Goal: Task Accomplishment & Management: Manage account settings

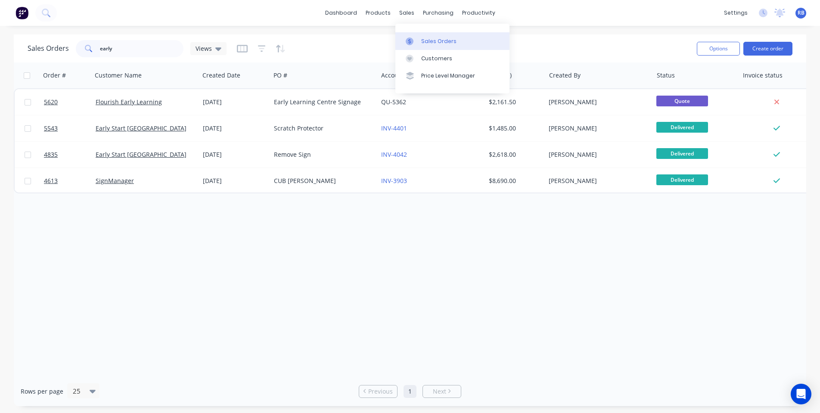
click at [443, 38] on div "Sales Orders" at bounding box center [438, 41] width 35 height 8
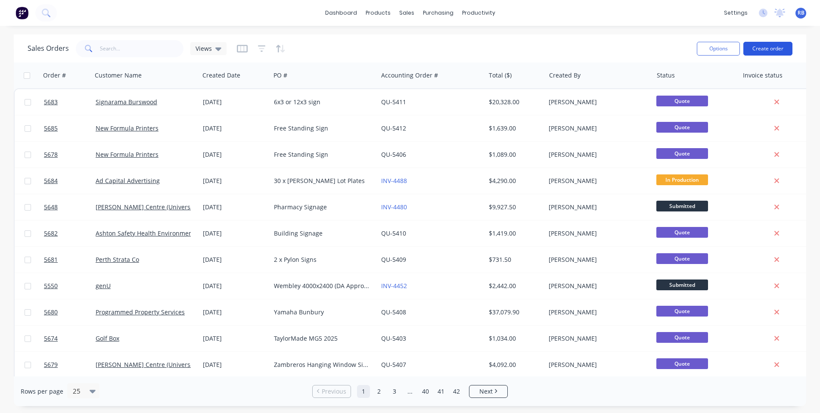
click at [770, 49] on button "Create order" at bounding box center [767, 49] width 49 height 14
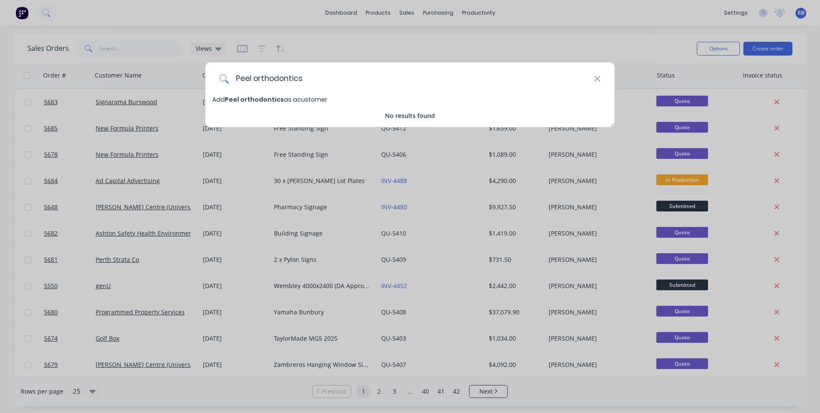
click at [256, 78] on input "Peel orthodontics" at bounding box center [411, 78] width 365 height 32
type input "Peel Orthodontics"
click at [245, 99] on span "Peel Orthodontics" at bounding box center [255, 99] width 60 height 9
select select "AU"
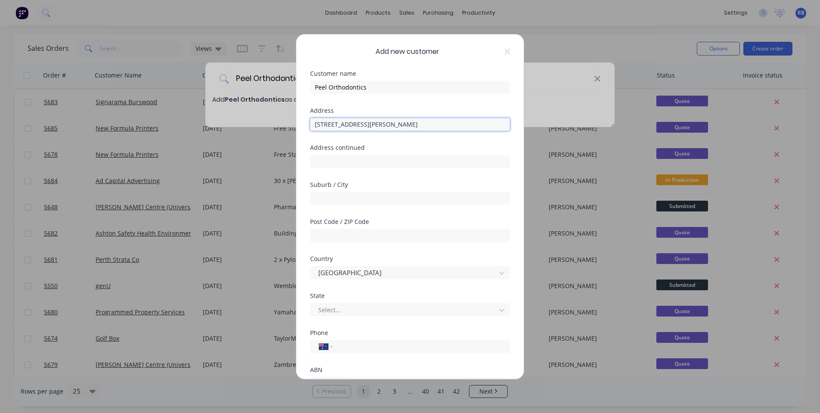
type input "3/5 Murdoch Drive"
type input "Mandurah"
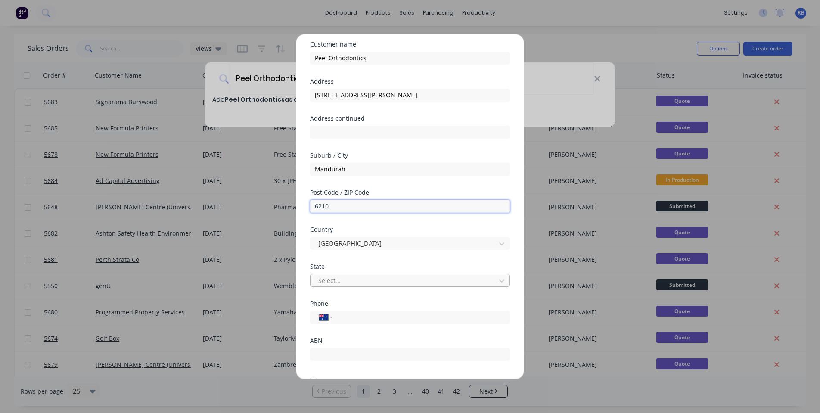
scroll to position [31, 0]
type input "6210"
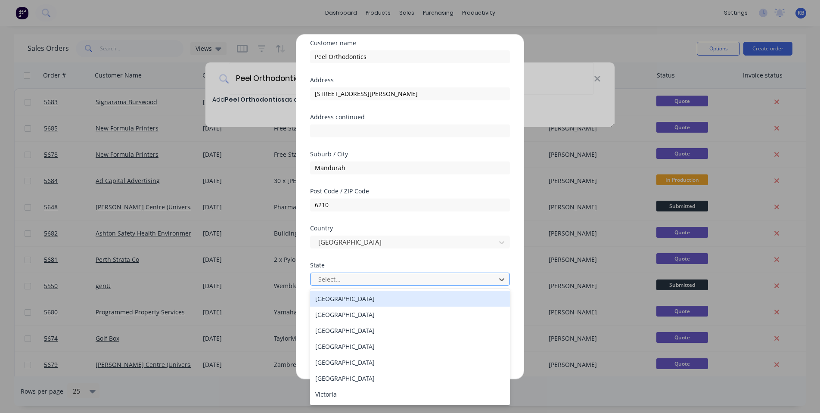
click at [331, 276] on div "Select..." at bounding box center [404, 279] width 172 height 9
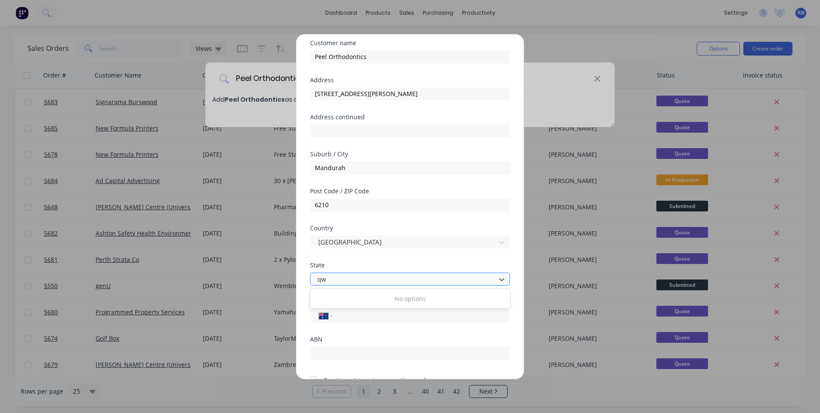
type input "q"
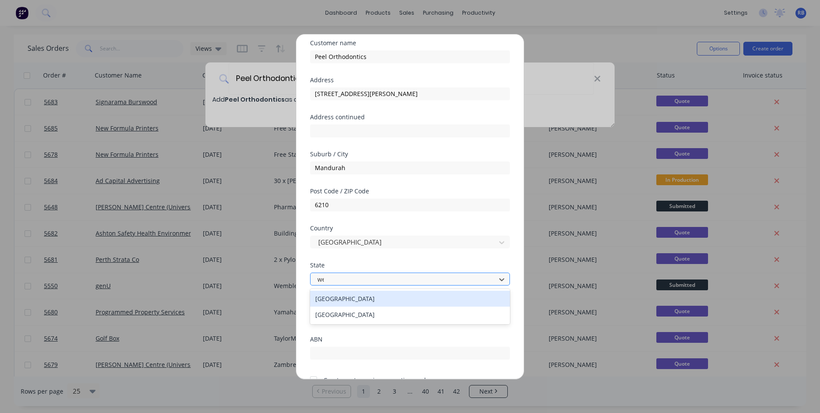
type input "wes"
click at [349, 300] on div "Western Australia" at bounding box center [410, 299] width 200 height 16
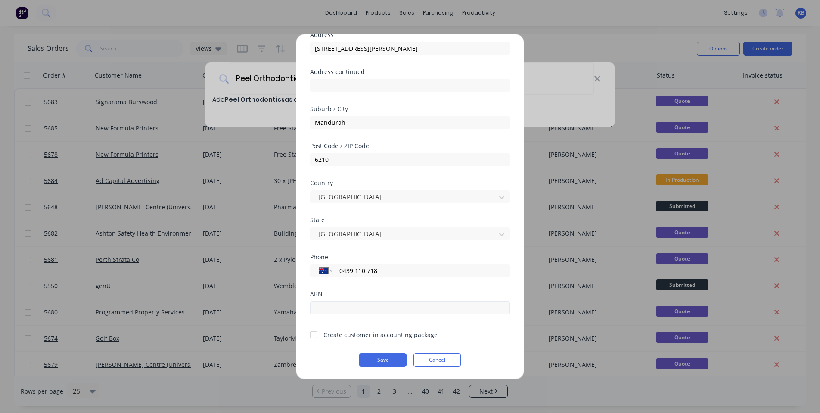
type input "0439 110 718"
click at [338, 306] on input "text" at bounding box center [410, 307] width 200 height 13
click at [314, 335] on div at bounding box center [313, 334] width 17 height 17
click at [378, 362] on button "Save" at bounding box center [382, 360] width 47 height 14
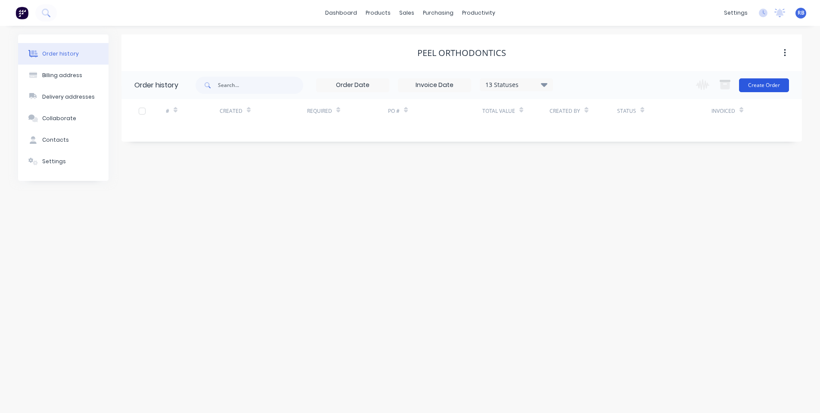
click at [767, 88] on button "Create Order" at bounding box center [764, 85] width 50 height 14
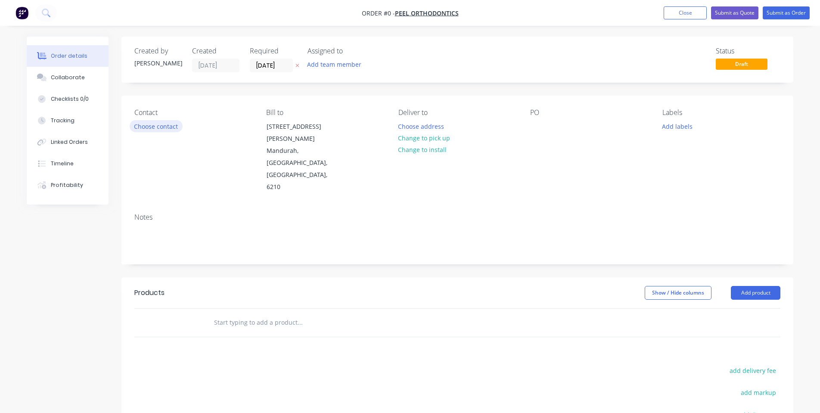
click at [152, 125] on button "Choose contact" at bounding box center [156, 126] width 53 height 12
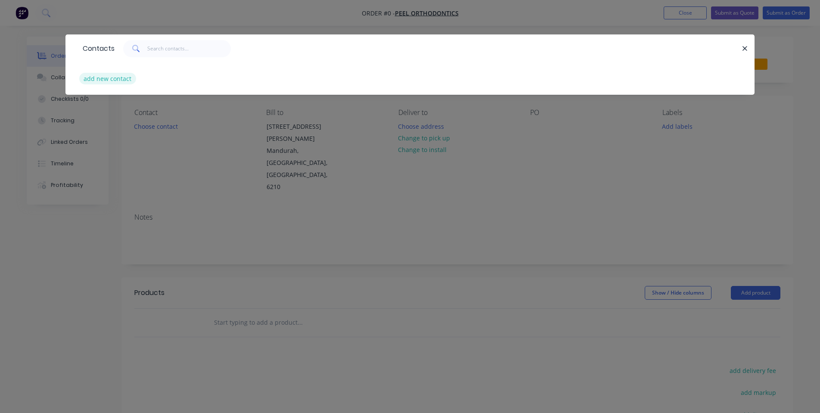
click at [104, 80] on button "add new contact" at bounding box center [107, 79] width 57 height 12
select select "AU"
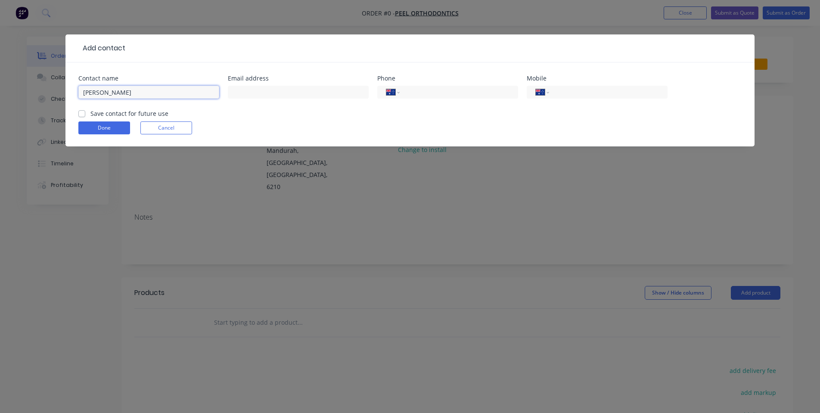
type input "Emma Smith"
paste input "mailto:businessmanager@peelorthodontics.com"
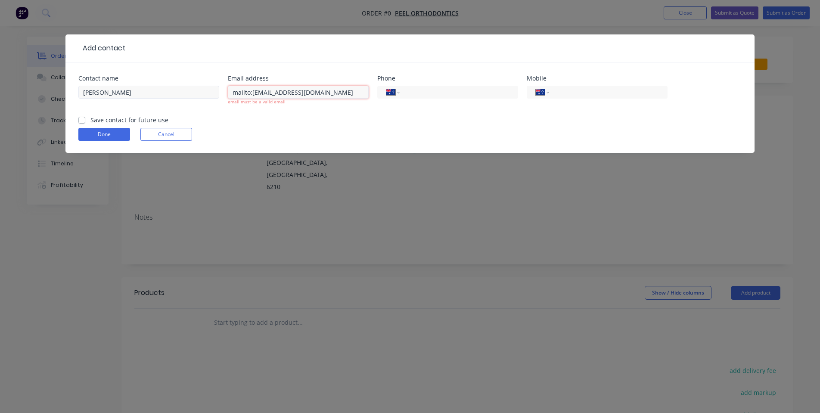
drag, startPoint x: 252, startPoint y: 92, endPoint x: 176, endPoint y: 92, distance: 76.6
click at [176, 92] on div "Contact name Emma Smith Email address mailto:businessmanager@peelorthodontics.c…" at bounding box center [409, 95] width 663 height 40
drag, startPoint x: 348, startPoint y: 93, endPoint x: 414, endPoint y: 93, distance: 66.3
click at [414, 93] on div "Contact name Emma Smith Email address businessmanager@peelorthodontics.com emai…" at bounding box center [409, 95] width 663 height 40
click at [275, 89] on input "businessmanager@peelorthodontics.com" at bounding box center [298, 92] width 141 height 13
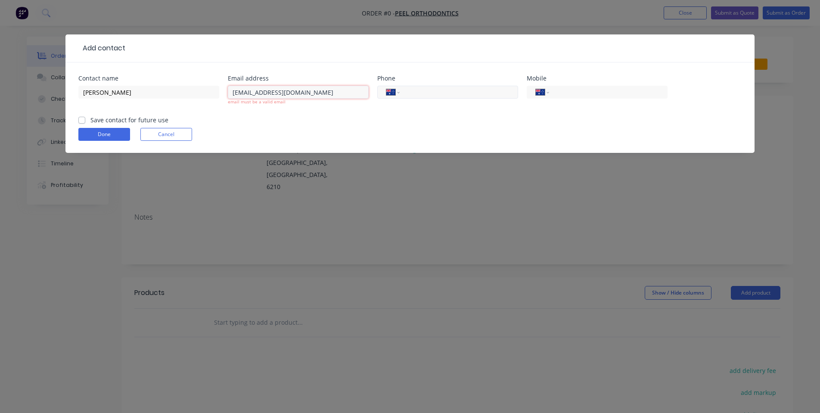
type input "businessmanager@peelorthodontics.com"
click at [421, 90] on input "tel" at bounding box center [457, 92] width 103 height 10
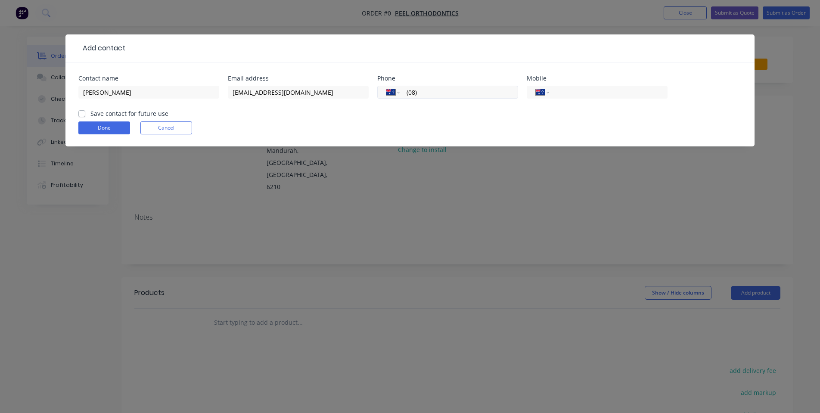
click at [433, 92] on input "(08)" at bounding box center [457, 92] width 103 height 10
type input "(08) 9586 9653"
click at [105, 112] on label "Save contact for future use" at bounding box center [129, 113] width 78 height 9
click at [85, 112] on input "Save contact for future use" at bounding box center [81, 113] width 7 height 8
checkbox input "true"
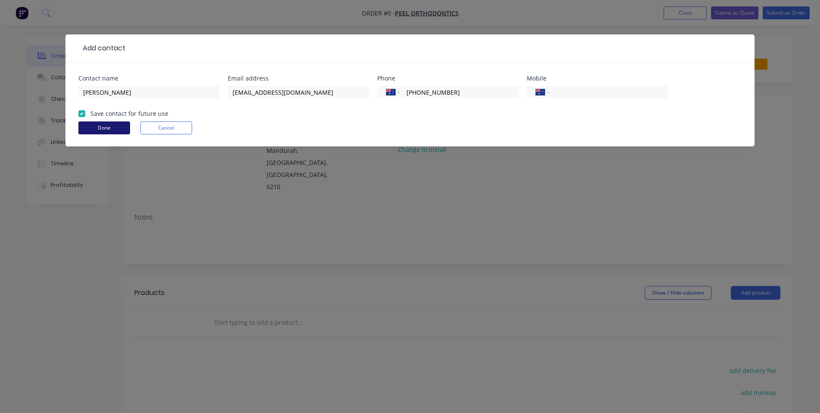
click at [97, 128] on button "Done" at bounding box center [104, 127] width 52 height 13
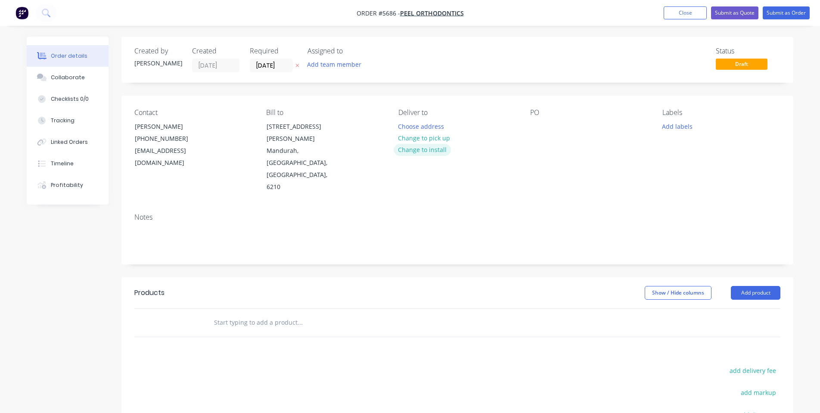
click at [413, 151] on button "Change to install" at bounding box center [423, 150] width 58 height 12
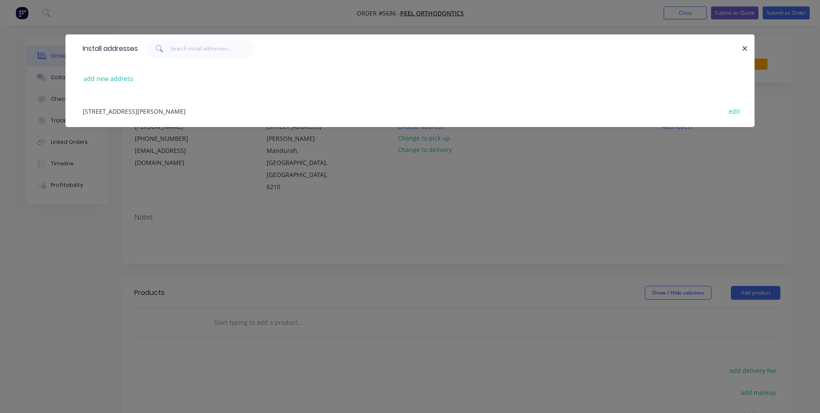
click at [125, 107] on div "3/5 Murdoch Drive, Mandurah, Western Australia, Australia, 6210 edit" at bounding box center [409, 111] width 663 height 32
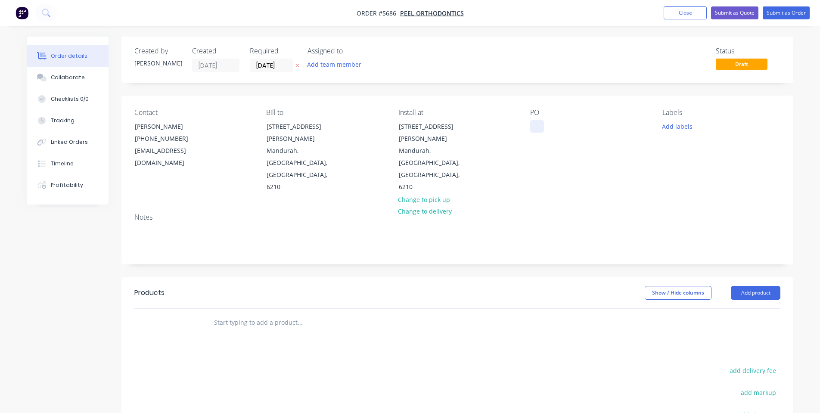
click at [538, 124] on div at bounding box center [537, 126] width 14 height 12
click at [233, 314] on input "text" at bounding box center [300, 322] width 172 height 17
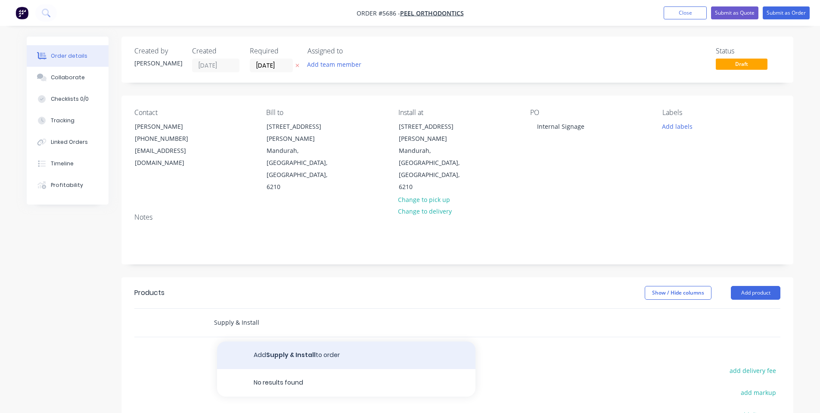
type input "Supply & Install"
click at [283, 341] on button "Add Supply & Install to order" at bounding box center [346, 355] width 258 height 28
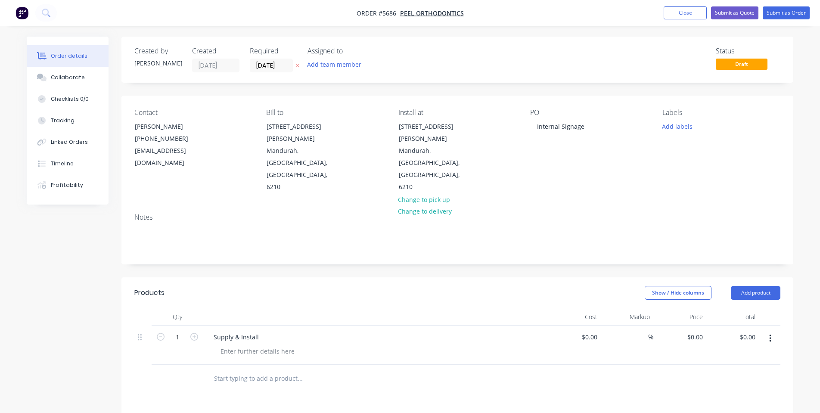
click at [264, 331] on div "Supply & Install" at bounding box center [376, 337] width 338 height 12
click at [253, 331] on div "Supply & Install" at bounding box center [236, 337] width 59 height 12
click at [253, 345] on div at bounding box center [258, 351] width 88 height 12
click at [238, 379] on input "text" at bounding box center [300, 387] width 172 height 17
click at [264, 331] on div "Supply & Install:" at bounding box center [237, 337] width 61 height 12
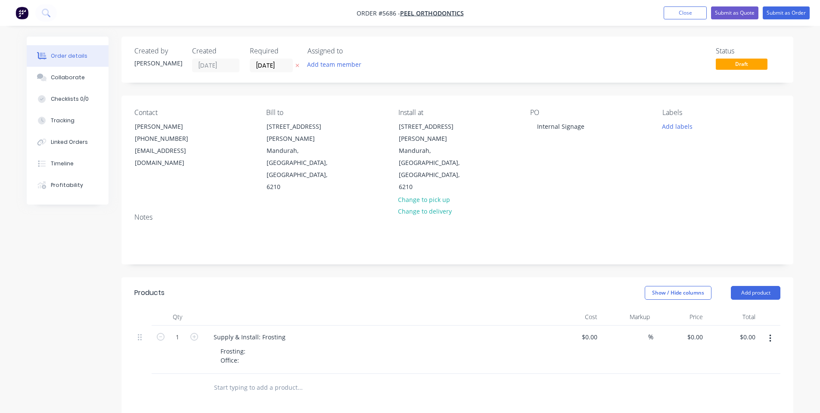
click at [234, 379] on input "text" at bounding box center [300, 387] width 172 height 17
type input "Supply & Install:"
click at [274, 407] on button "Add Supply & Install: to order" at bounding box center [346, 421] width 258 height 28
click at [265, 379] on div "Supply & Install:" at bounding box center [237, 385] width 61 height 12
click at [262, 379] on div "Supply & Install: Reception Signage" at bounding box center [265, 385] width 116 height 12
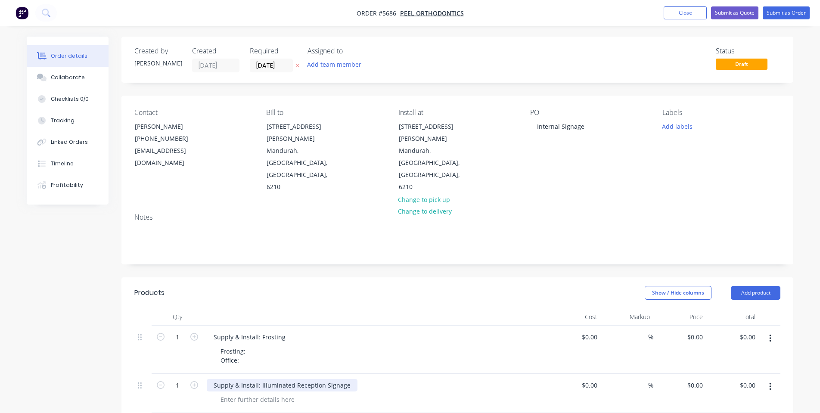
click at [346, 379] on div "Supply & Install: Illuminated Reception Signage" at bounding box center [282, 385] width 151 height 12
click at [254, 393] on div at bounding box center [258, 399] width 88 height 12
click at [219, 393] on div "10mm acrylic 2pac painted to suit" at bounding box center [270, 399] width 112 height 12
click at [218, 393] on div "Logo & "More than a smile" - 10mm acrylic 2pac painted to suit" at bounding box center [312, 399] width 196 height 12
click at [244, 345] on div "Frosting: Office:" at bounding box center [233, 356] width 39 height 22
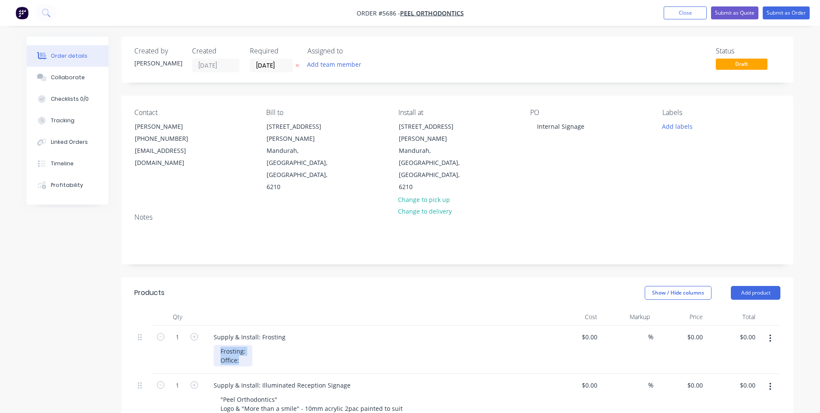
drag, startPoint x: 244, startPoint y: 325, endPoint x: 196, endPoint y: 311, distance: 50.3
click at [196, 326] on div "1 Supply & Install: Frosting Frosting: Office: $0.00 $0.00 % $0.00 $0.00 $0.00 …" at bounding box center [457, 350] width 646 height 48
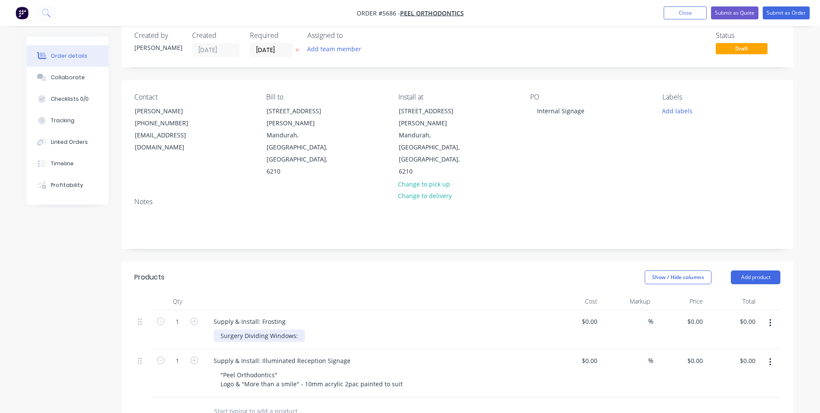
scroll to position [22, 0]
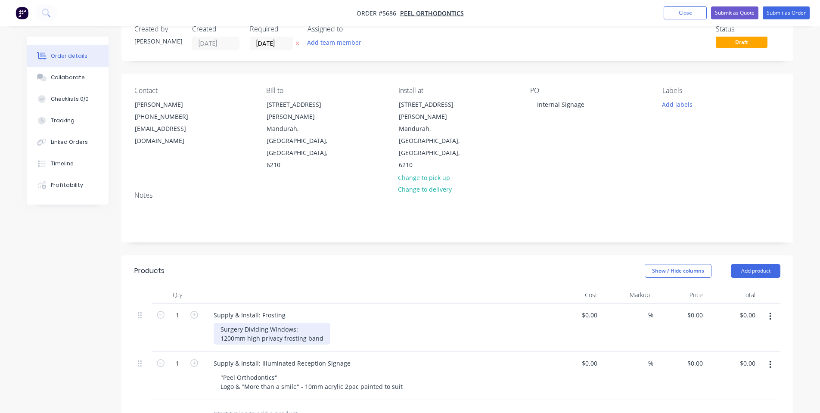
click at [217, 323] on div "Surgery Dividing Windows: 1200mm high privacy frosting band" at bounding box center [272, 334] width 117 height 22
drag, startPoint x: 188, startPoint y: 279, endPoint x: 156, endPoint y: 279, distance: 32.3
click at [156, 308] on form "1" at bounding box center [177, 314] width 45 height 13
type input "5"
drag, startPoint x: 285, startPoint y: 277, endPoint x: 105, endPoint y: 282, distance: 180.1
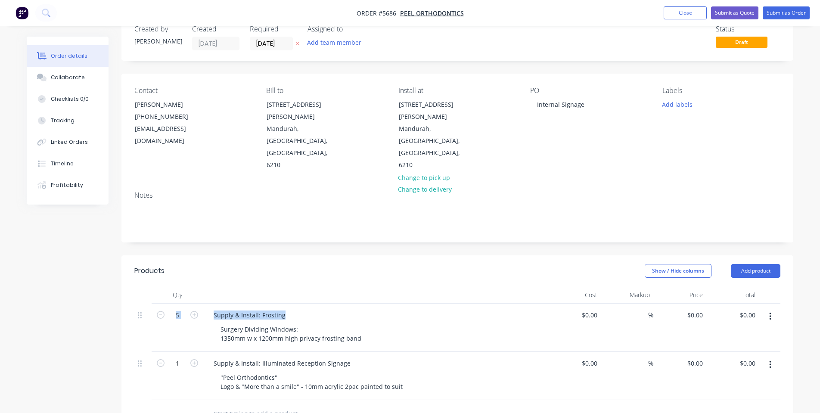
click at [105, 282] on div "Created by Rachel Created 02/09/25 Required 02/09/25 Assigned to Add team membe…" at bounding box center [410, 331] width 766 height 633
click at [214, 309] on div "Supply & Install: Frosting" at bounding box center [250, 315] width 86 height 12
drag, startPoint x: 214, startPoint y: 280, endPoint x: 287, endPoint y: 280, distance: 73.2
click at [284, 309] on div "Supply & Install: Frosting" at bounding box center [250, 315] width 86 height 12
copy div "Supply & Install: Frosting"
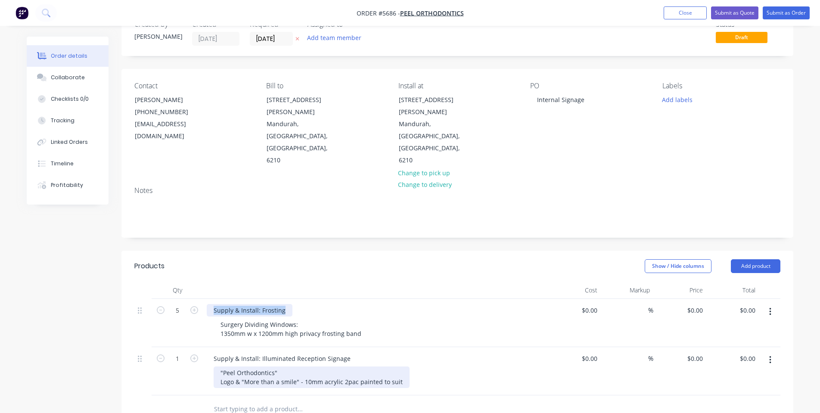
scroll to position [48, 0]
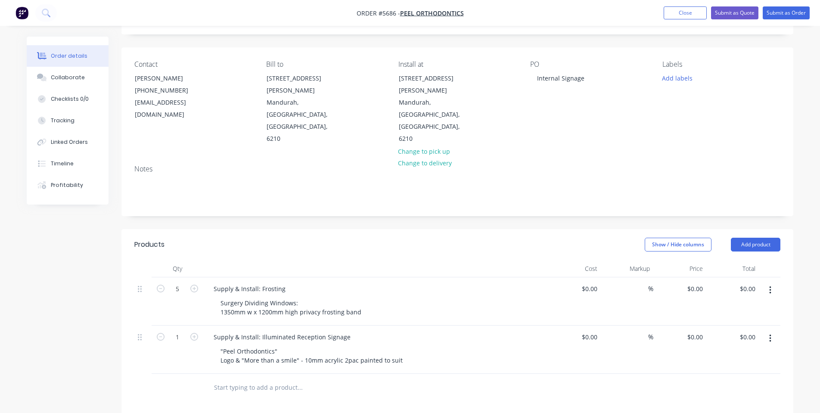
click at [223, 379] on input "text" at bounding box center [300, 387] width 172 height 17
type input "Supply and Install: Frosting"
click at [278, 407] on button "Add Supply and Install: Frosting to order" at bounding box center [346, 421] width 258 height 28
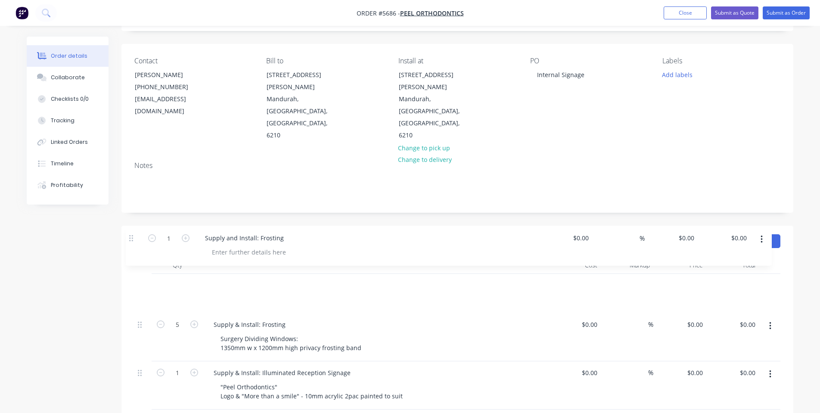
drag, startPoint x: 138, startPoint y: 349, endPoint x: 130, endPoint y: 235, distance: 114.4
click at [130, 257] on div "Qty Cost Markup Price Total 5 Supply & Install: Frosting Surgery Dividing Windo…" at bounding box center [457, 347] width 672 height 181
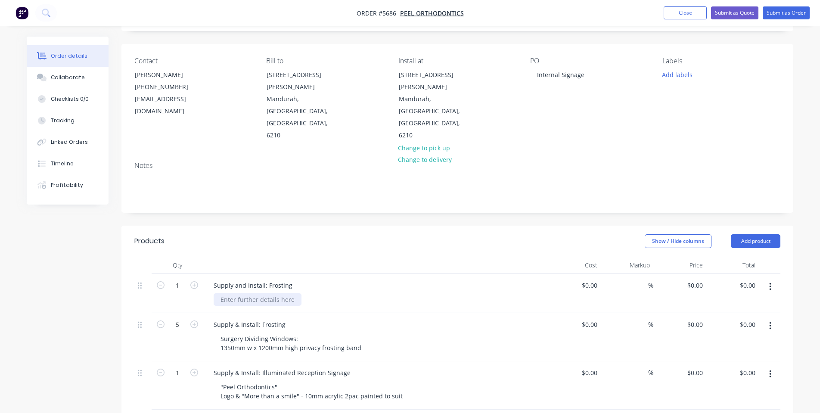
click at [228, 293] on div at bounding box center [258, 299] width 88 height 12
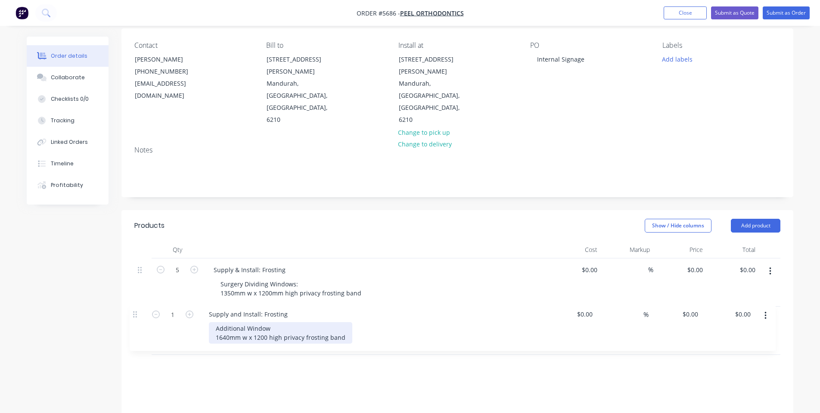
scroll to position [70, 0]
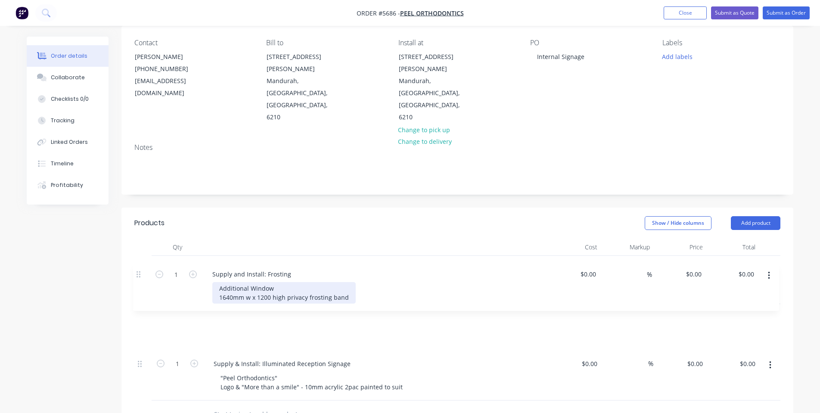
drag, startPoint x: 139, startPoint y: 247, endPoint x: 137, endPoint y: 276, distance: 29.3
click at [137, 276] on div "1 Supply and Install: Frosting Additional Window 1640mm w x 1200 high privacy f…" at bounding box center [457, 328] width 646 height 145
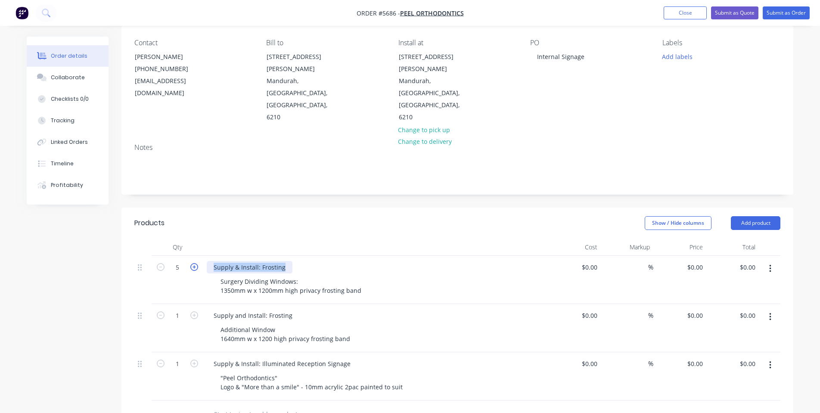
drag, startPoint x: 283, startPoint y: 230, endPoint x: 196, endPoint y: 227, distance: 86.6
click at [196, 256] on div "5 Supply & Install: Frosting Surgery Dividing Windows: 1350mm w x 1200mm high p…" at bounding box center [457, 280] width 646 height 48
copy div "Supply & Install: Frosting"
click at [227, 406] on input "text" at bounding box center [300, 414] width 172 height 17
paste input "Supply & Install: Frosting"
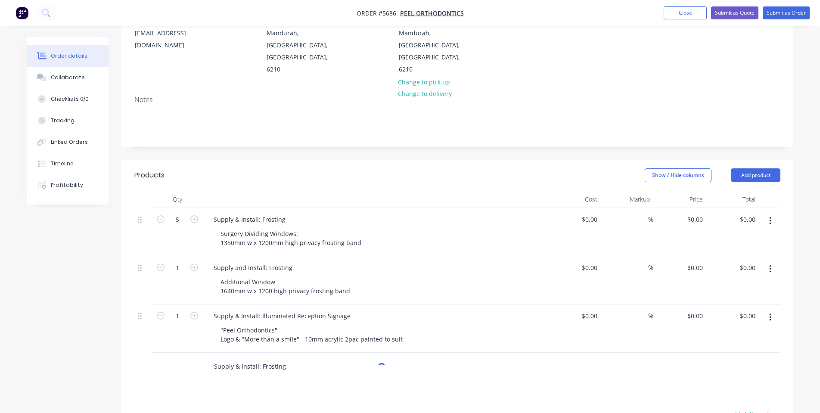
scroll to position [131, 0]
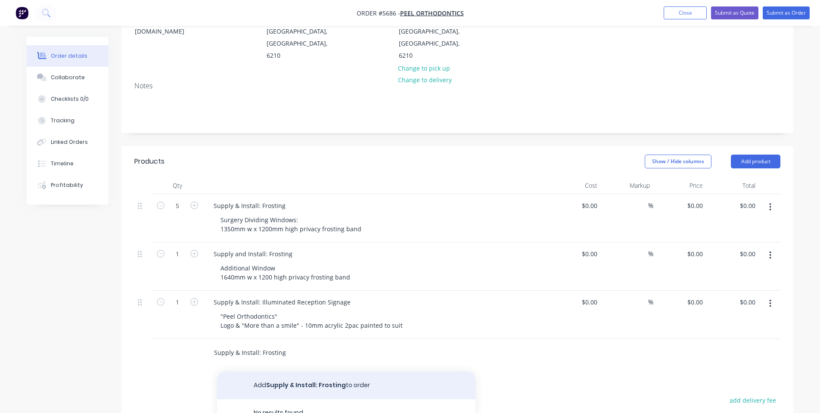
type input "Supply & Install: Frosting"
click at [292, 372] on button "Add Supply & Install: Frosting to order" at bounding box center [346, 386] width 258 height 28
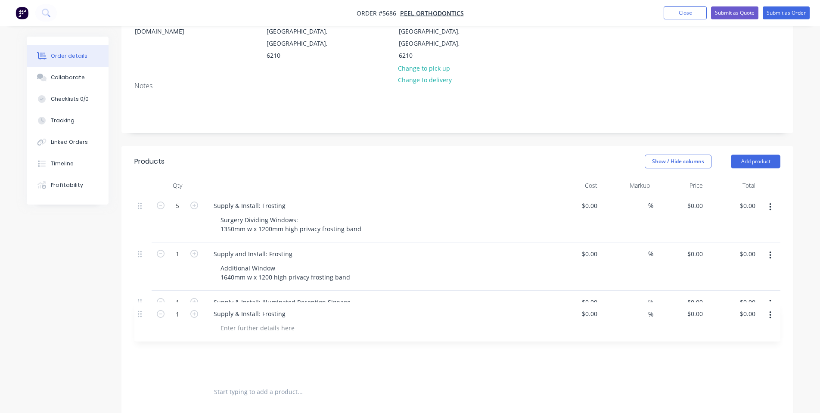
scroll to position [132, 0]
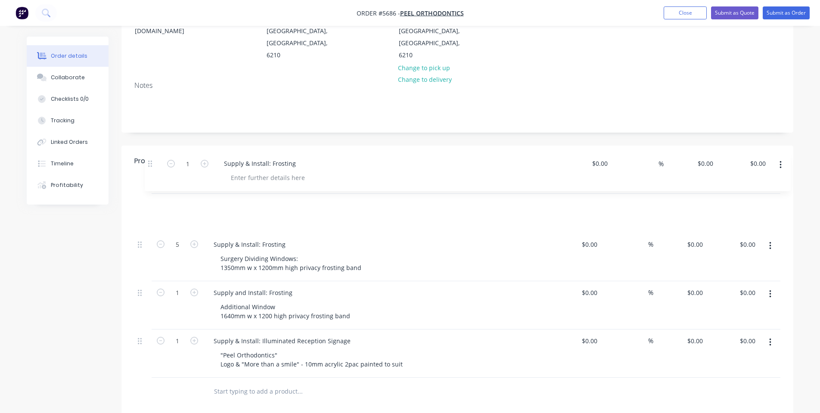
drag, startPoint x: 139, startPoint y: 314, endPoint x: 147, endPoint y: 164, distance: 150.1
click at [147, 194] on div "5 Supply & Install: Frosting Surgery Dividing Windows: 1350mm w x 1200mm high p…" at bounding box center [457, 286] width 646 height 184
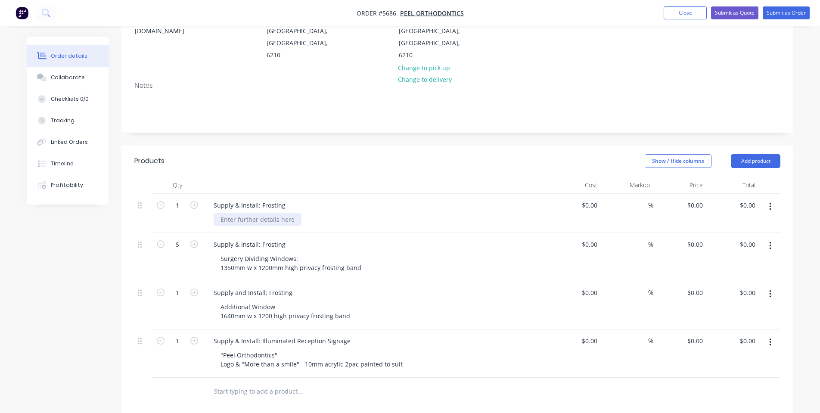
click at [255, 213] on div at bounding box center [258, 219] width 88 height 12
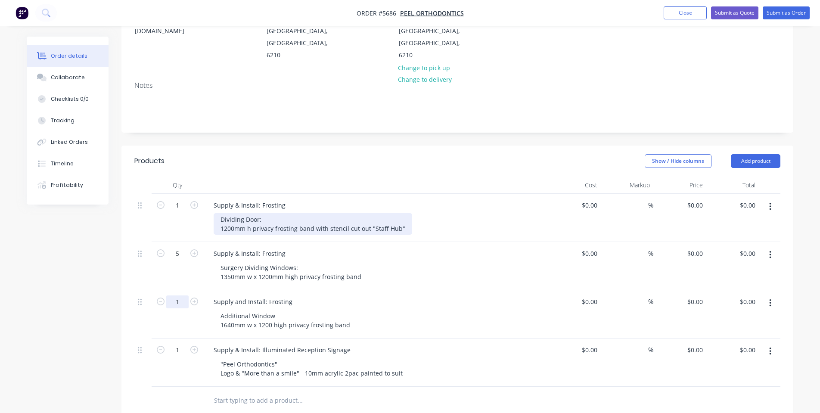
scroll to position [140, 0]
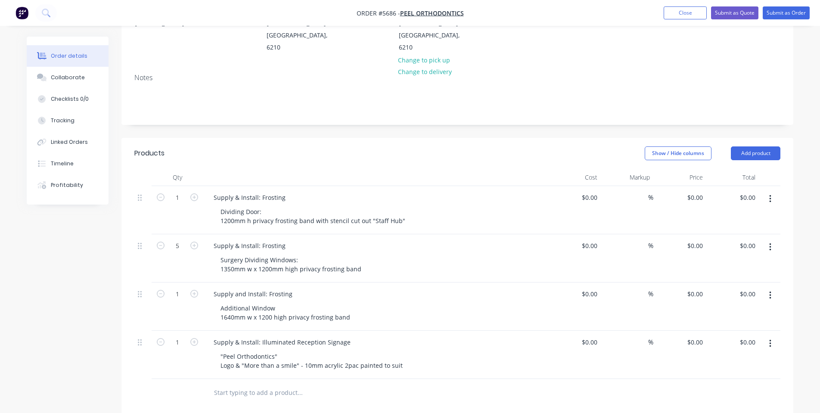
click at [248, 384] on input "text" at bounding box center [300, 392] width 172 height 17
type input "Artwork"
click at [241, 398] on div at bounding box center [258, 404] width 88 height 12
click at [587, 379] on div "$0.00" at bounding box center [574, 398] width 53 height 39
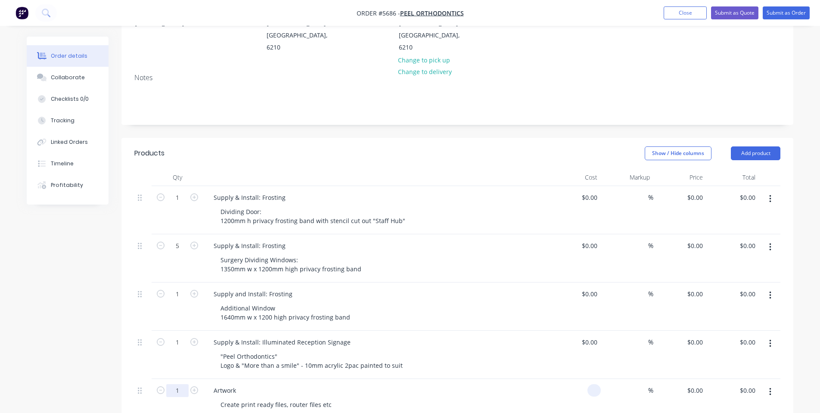
type input "$0.00"
drag, startPoint x: 177, startPoint y: 359, endPoint x: 158, endPoint y: 359, distance: 19.4
click at [159, 383] on form "1" at bounding box center [177, 389] width 45 height 13
drag, startPoint x: 184, startPoint y: 353, endPoint x: 153, endPoint y: 353, distance: 31.4
click at [154, 379] on div "1" at bounding box center [178, 398] width 52 height 39
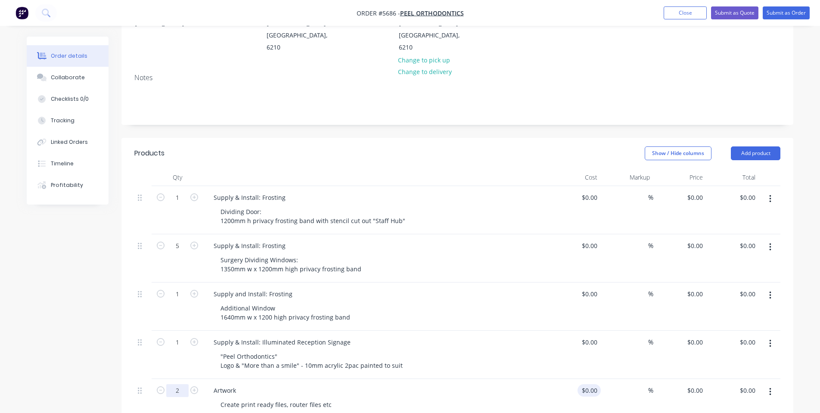
type input "2"
click at [584, 379] on div "0 $0.00" at bounding box center [574, 398] width 53 height 39
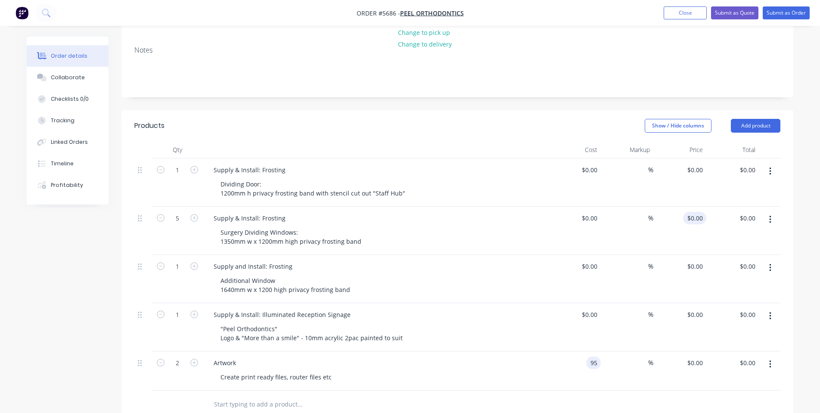
scroll to position [170, 0]
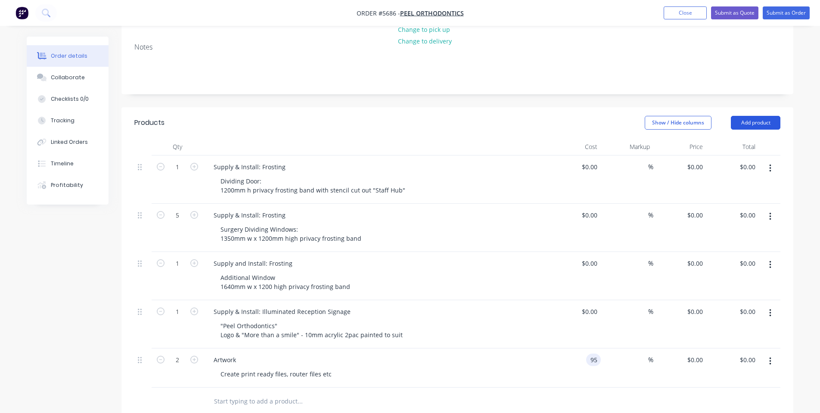
type input "$95.00"
type input "$190.00"
click at [753, 116] on button "Add product" at bounding box center [756, 123] width 50 height 14
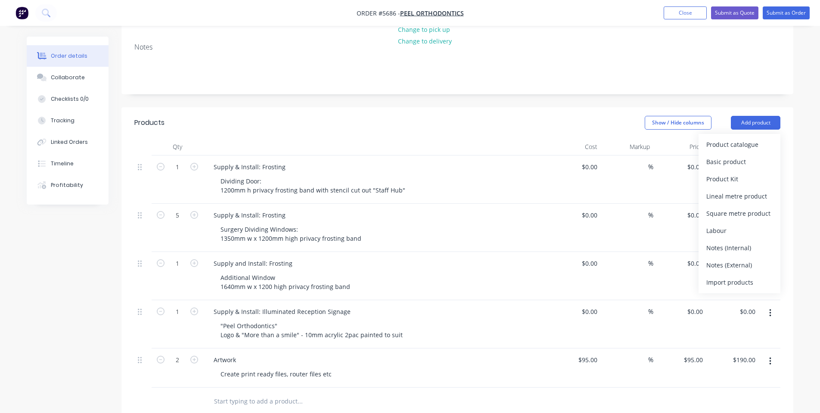
click at [717, 259] on div "Notes (External)" at bounding box center [739, 265] width 66 height 12
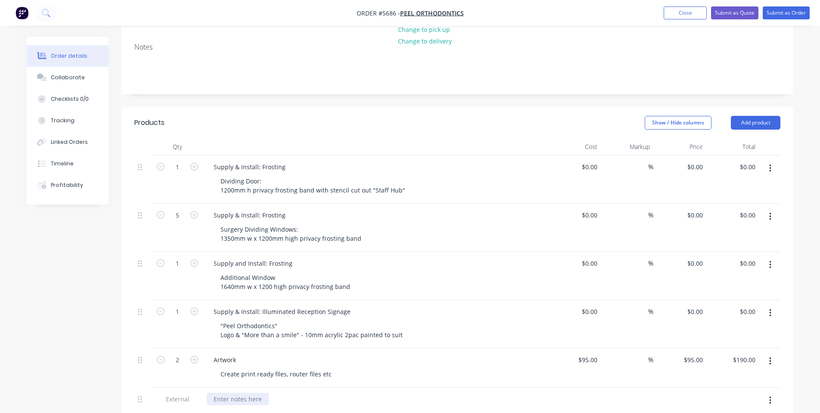
click at [228, 393] on div at bounding box center [238, 399] width 62 height 12
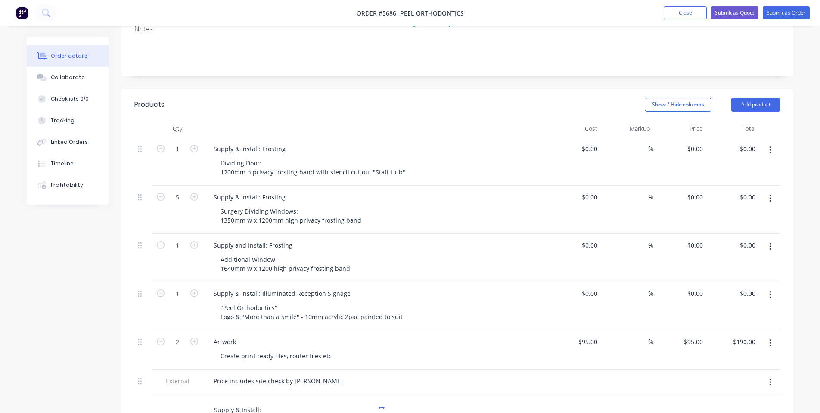
scroll to position [189, 0]
type input "Supply & Install:"
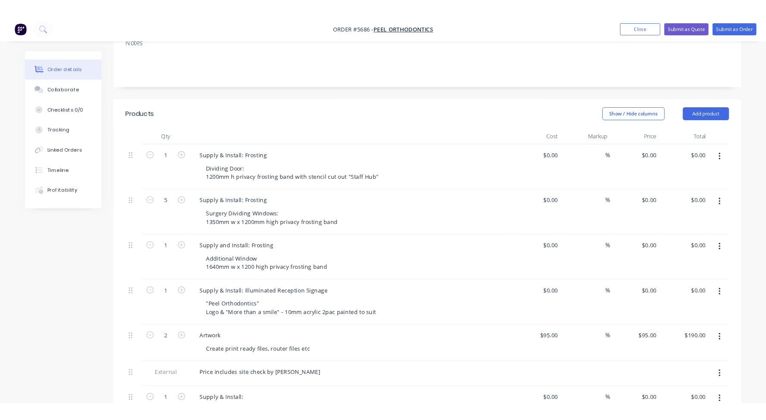
scroll to position [191, 0]
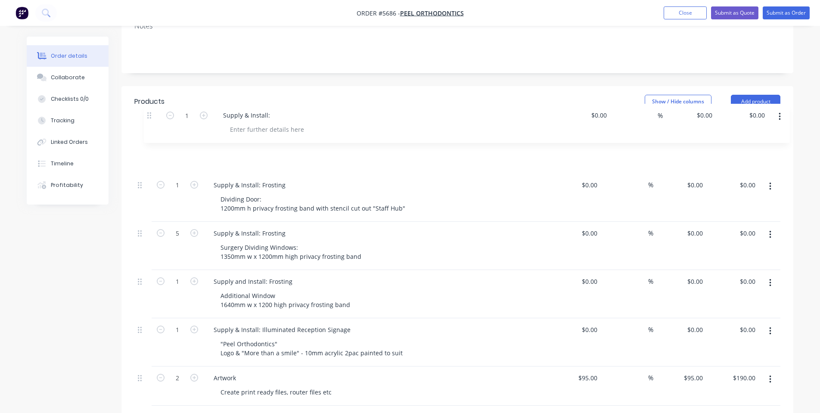
drag, startPoint x: 140, startPoint y: 371, endPoint x: 149, endPoint y: 113, distance: 258.5
click at [149, 134] on div "1 Supply & Install: Frosting Dividing Door: 1200mm h privacy frosting band with…" at bounding box center [457, 283] width 646 height 298
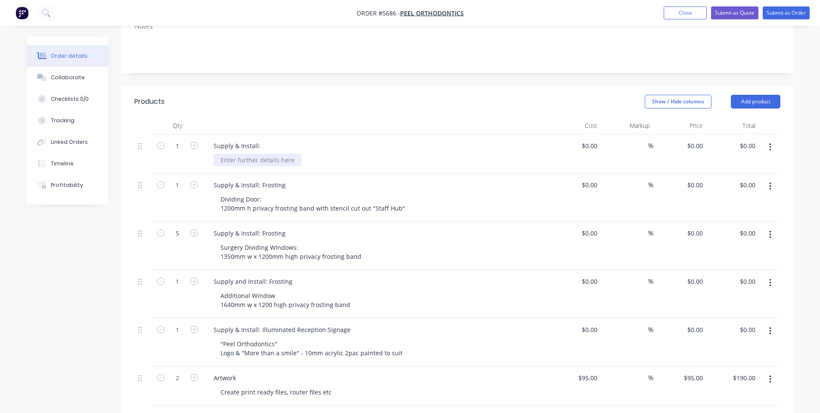
click at [221, 154] on div at bounding box center [258, 160] width 88 height 12
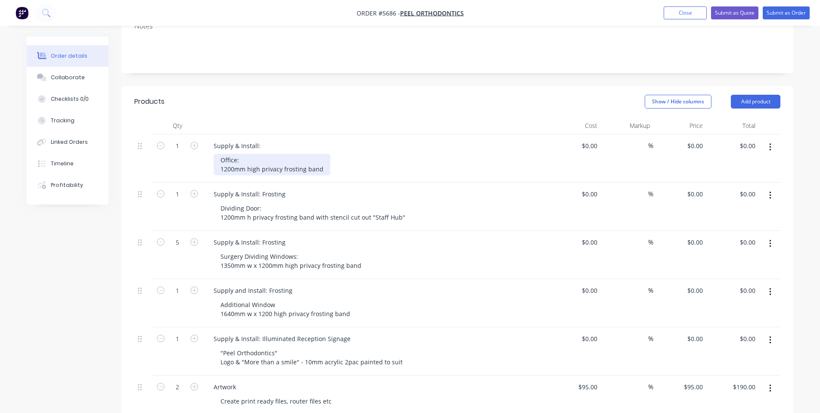
click at [214, 154] on div "Office: 1200mm high privacy frosting band" at bounding box center [272, 165] width 117 height 22
click at [395, 154] on div "Office: 2160mm w (1340+820) x 1200mm high privacy frosting band" at bounding box center [307, 165] width 187 height 22
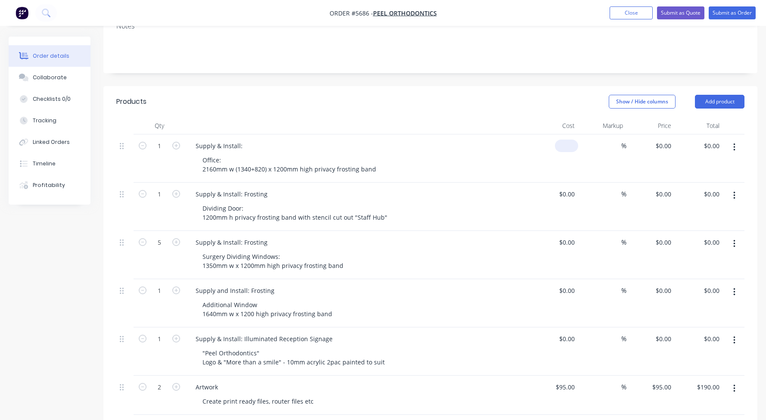
click at [571, 140] on input at bounding box center [568, 146] width 20 height 12
type input "$185.00"
click at [534, 134] on div "$185.00 $185.00" at bounding box center [554, 158] width 48 height 48
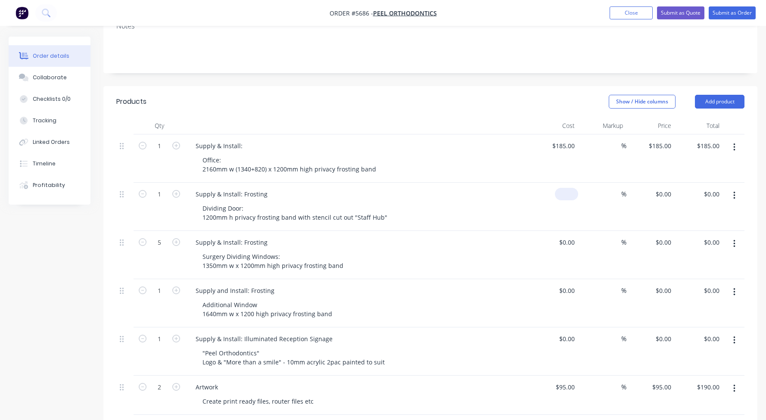
click at [565, 188] on div "$0.00" at bounding box center [566, 194] width 23 height 12
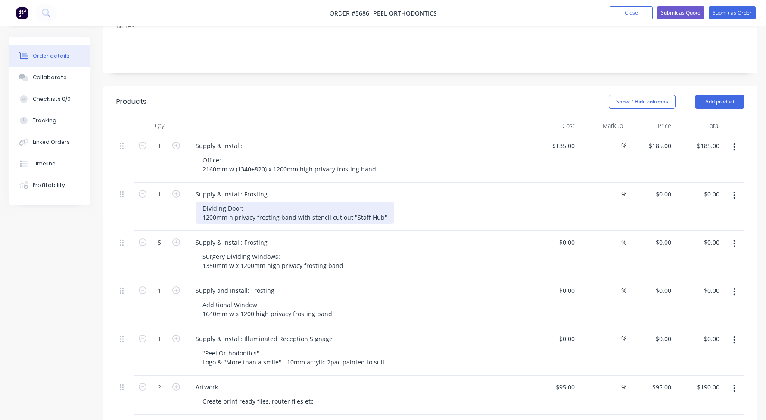
type input "$0.00"
click at [199, 202] on div "Dividing Door: 1200mm h privacy frosting band with stencil cut out "Staff Hub"" at bounding box center [295, 213] width 199 height 22
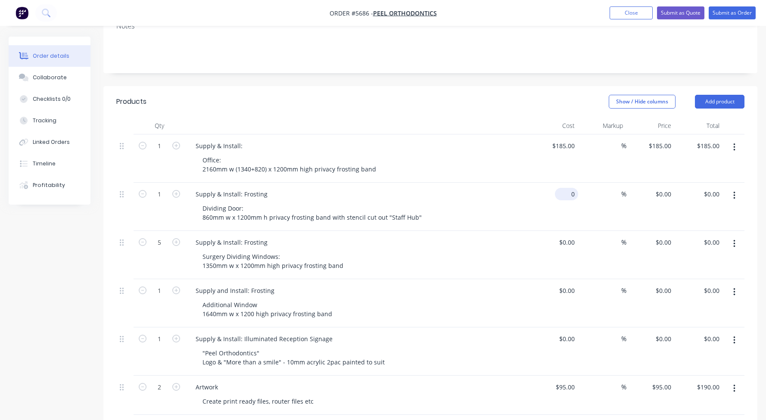
click at [568, 188] on div "0 $0.00" at bounding box center [566, 194] width 23 height 12
type input "$76.00"
click at [565, 236] on div "$0.00" at bounding box center [566, 242] width 23 height 12
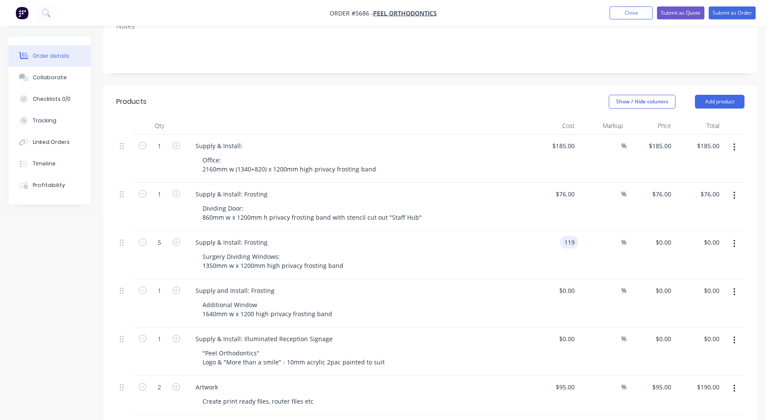
type input "$119.00"
type input "$595.00"
click at [516, 250] on div "Surgery Dividing Windows: 1350mm w x 1200mm high privacy frosting band" at bounding box center [361, 261] width 331 height 22
click at [569, 284] on input at bounding box center [573, 290] width 10 height 12
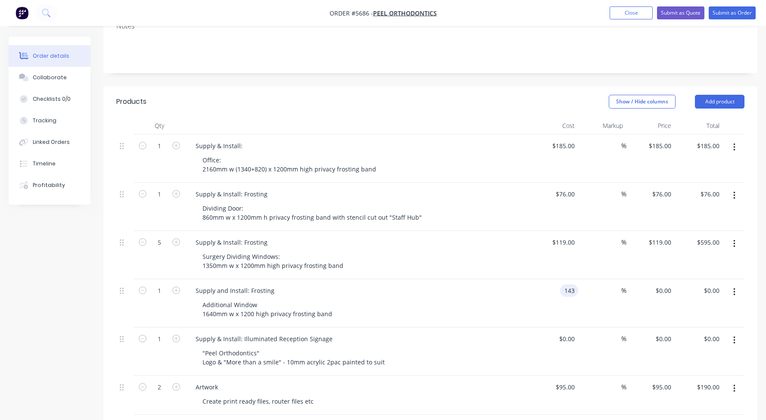
type input "$143.00"
click at [528, 279] on div "Supply and Install: Frosting Additional Window 1640mm w x 1200 high privacy fro…" at bounding box center [357, 303] width 344 height 48
click at [568, 332] on div "$0.00" at bounding box center [566, 338] width 23 height 12
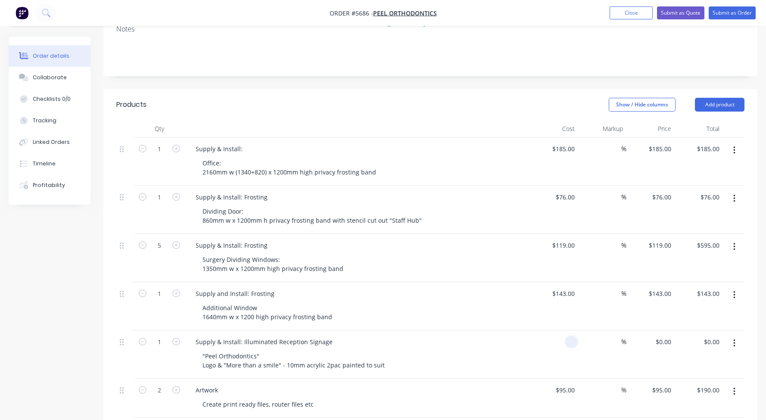
scroll to position [185, 0]
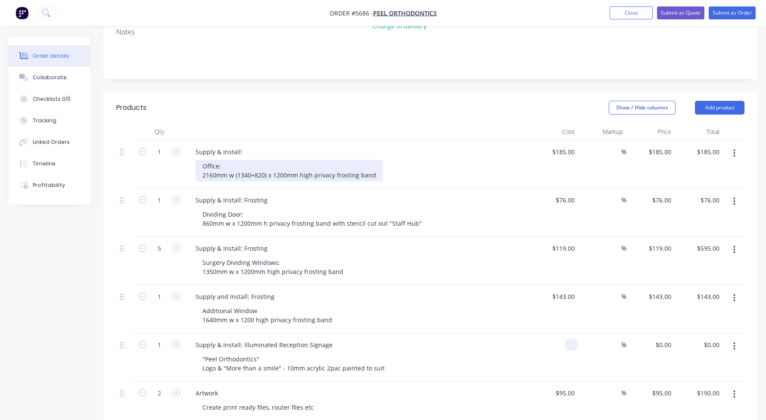
type input "$0.00"
click at [199, 160] on div "Office: 2160mm w (1340+820) x 1200mm high privacy frosting band" at bounding box center [289, 171] width 187 height 22
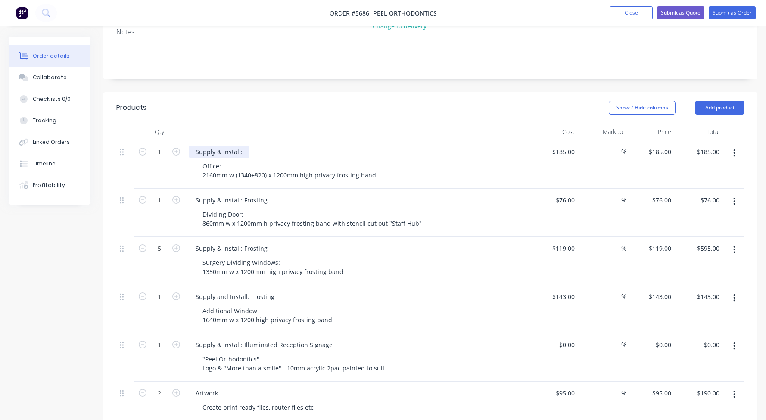
click at [244, 146] on div "Supply & Install:" at bounding box center [219, 152] width 61 height 12
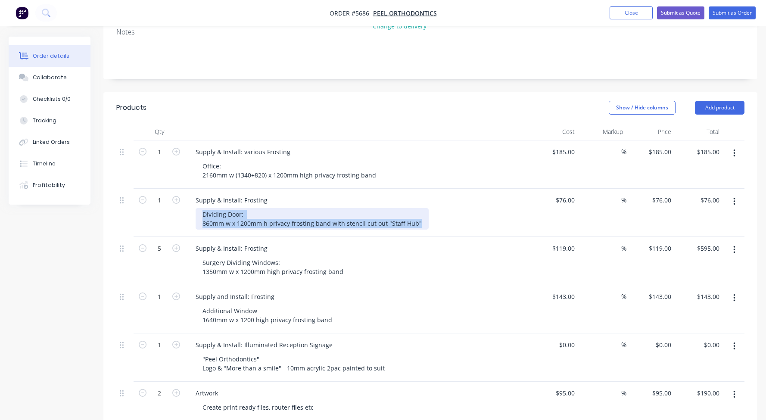
drag, startPoint x: 418, startPoint y: 188, endPoint x: 208, endPoint y: 170, distance: 210.9
click at [208, 189] on div "Supply & Install: Frosting Dividing Door: 860mm w x 1200mm h privacy frosting b…" at bounding box center [357, 213] width 344 height 48
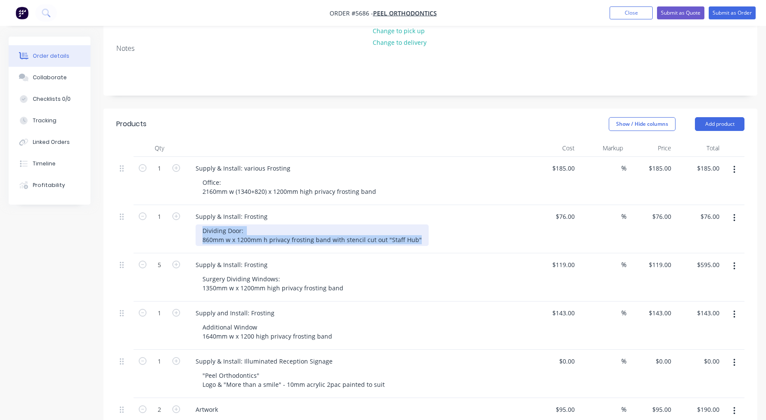
scroll to position [168, 0]
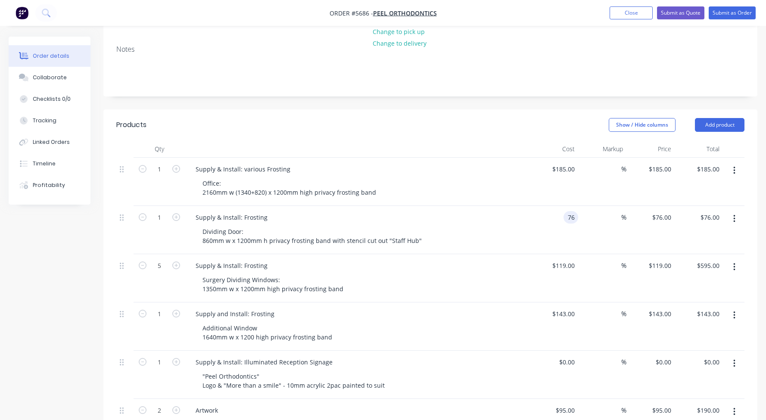
click at [563, 211] on div "76 76" at bounding box center [570, 217] width 15 height 12
type input "$176.00"
click at [536, 206] on div "$176.00 176" at bounding box center [554, 230] width 48 height 48
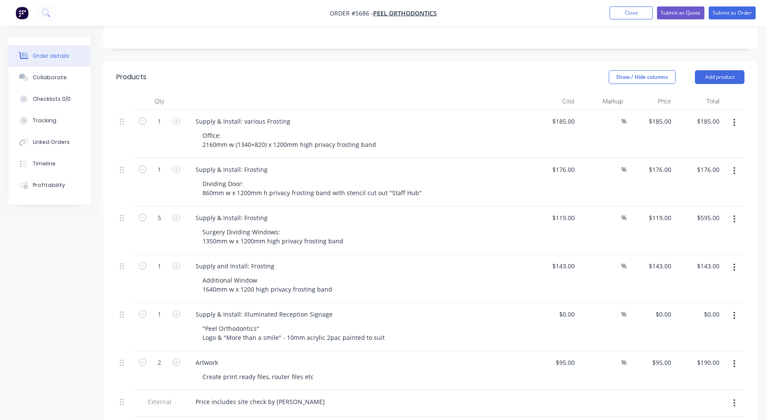
scroll to position [251, 0]
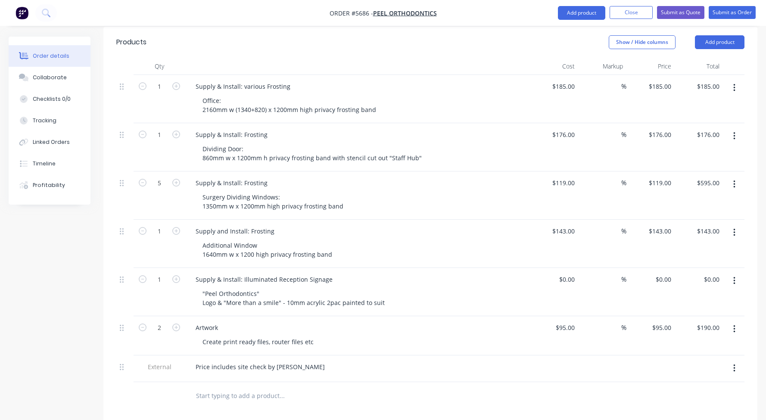
click at [203, 387] on input "text" at bounding box center [282, 395] width 172 height 17
type input "Supply & Install:"
click at [264, 413] on button "Add Supply & Install: to order" at bounding box center [328, 429] width 258 height 28
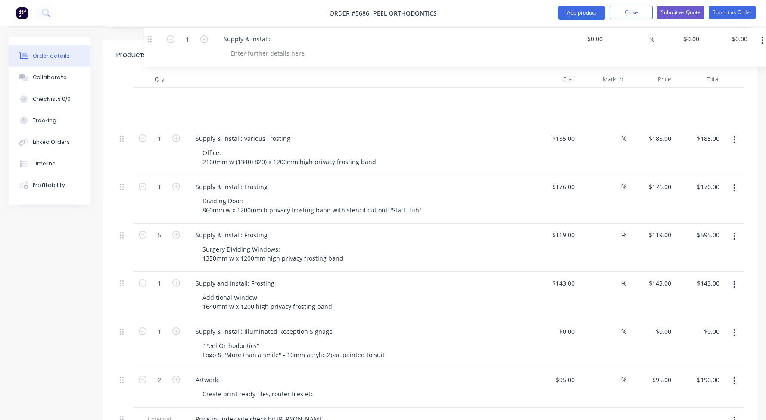
drag, startPoint x: 121, startPoint y: 358, endPoint x: 147, endPoint y: 39, distance: 319.7
click at [147, 40] on div "Products Show / Hide columns Add product Qty Cost Markup Price Total 1 Supply &…" at bounding box center [430, 251] width 654 height 422
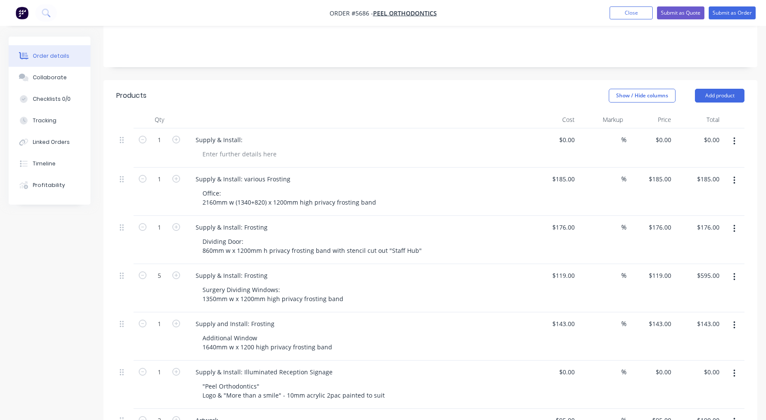
scroll to position [195, 0]
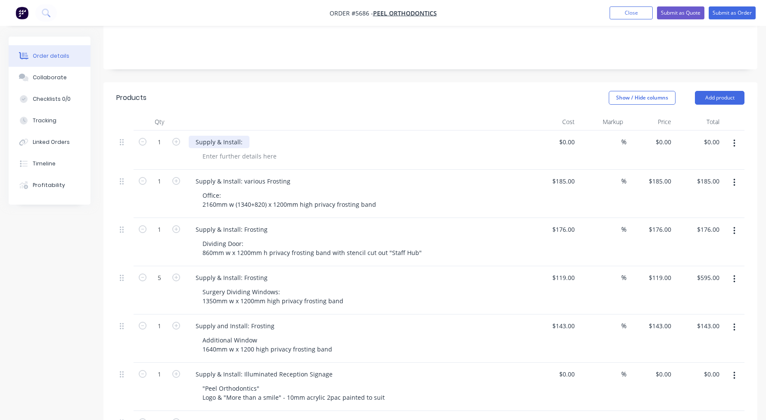
click at [244, 136] on div "Supply & Install:" at bounding box center [219, 142] width 61 height 12
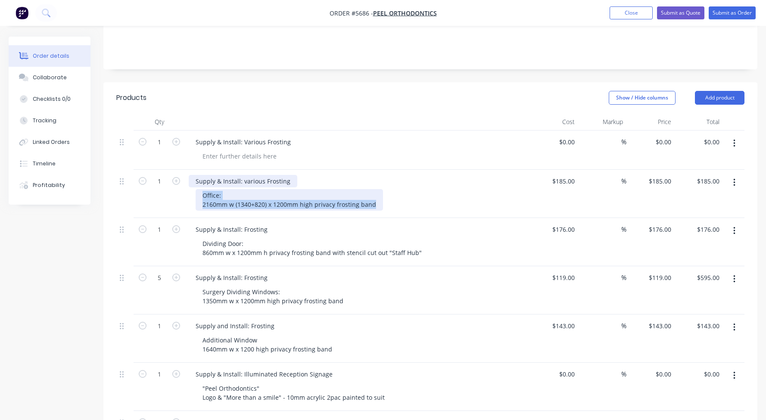
drag, startPoint x: 378, startPoint y: 168, endPoint x: 196, endPoint y: 149, distance: 182.7
click at [196, 170] on div "Supply & Install: various Frosting Office: 2160mm w (1340+820) x 1200mm high pr…" at bounding box center [357, 194] width 344 height 48
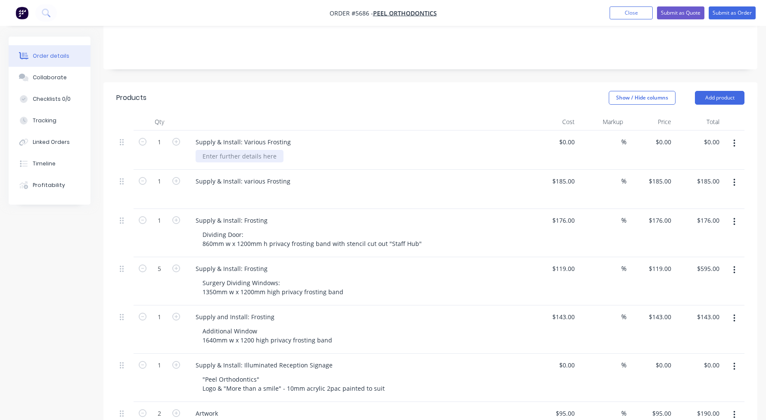
click at [214, 150] on div at bounding box center [240, 156] width 88 height 12
paste div
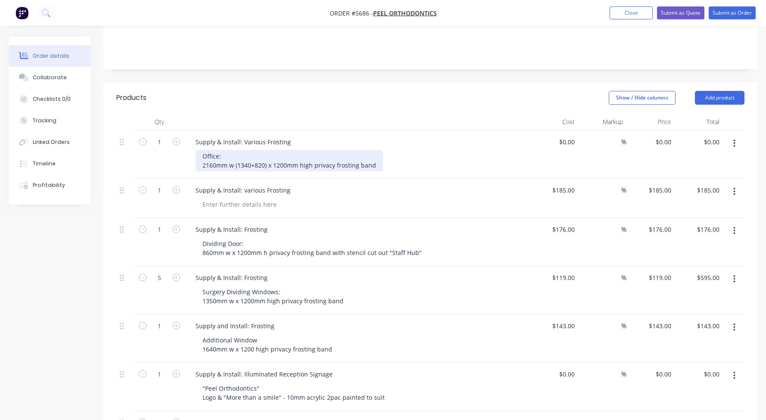
click at [200, 150] on div "Office: 2160mm w (1340+820) x 1200mm high privacy frosting band" at bounding box center [289, 161] width 187 height 22
click at [374, 150] on div "1 x Office: 2160mm w (1340+820) x 1200mm high privacy frosting band" at bounding box center [289, 161] width 187 height 22
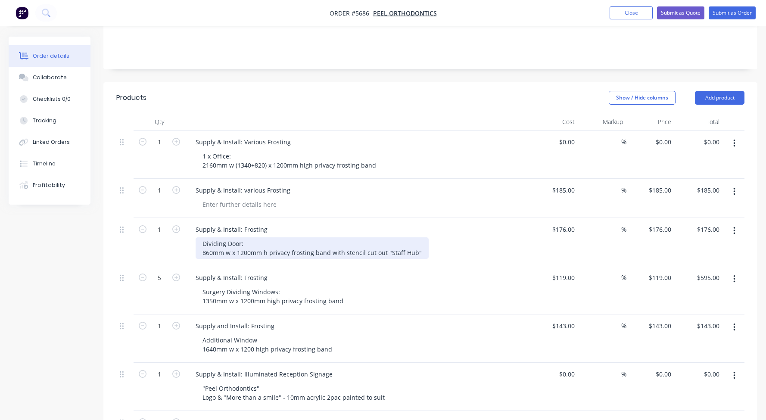
drag, startPoint x: 202, startPoint y: 226, endPoint x: 343, endPoint y: 230, distance: 141.3
click at [343, 230] on div "1 Supply & Install: Various Frosting 1 x Office: 2160mm w (1340+820) x 1200mm h…" at bounding box center [430, 303] width 628 height 346
drag, startPoint x: 419, startPoint y: 217, endPoint x: 168, endPoint y: 202, distance: 250.6
click at [168, 218] on div "1 Supply & Install: Frosting Dividing Door: 860mm w x 1200mm h privacy frosting…" at bounding box center [430, 242] width 628 height 48
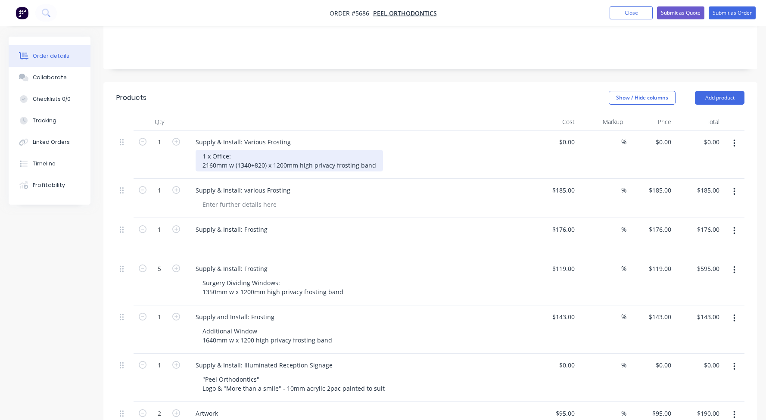
click at [375, 150] on div "1 x Office: 2160mm w (1340+820) x 1200mm high privacy frosting band" at bounding box center [289, 161] width 187 height 22
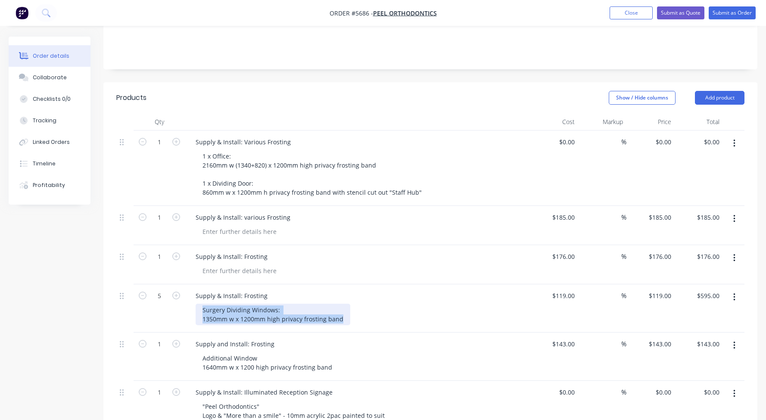
drag, startPoint x: 284, startPoint y: 281, endPoint x: 185, endPoint y: 273, distance: 99.3
click at [185, 284] on div "5 Supply & Install: Frosting Surgery Dividing Windows: 1350mm w x 1200mm high p…" at bounding box center [430, 308] width 628 height 48
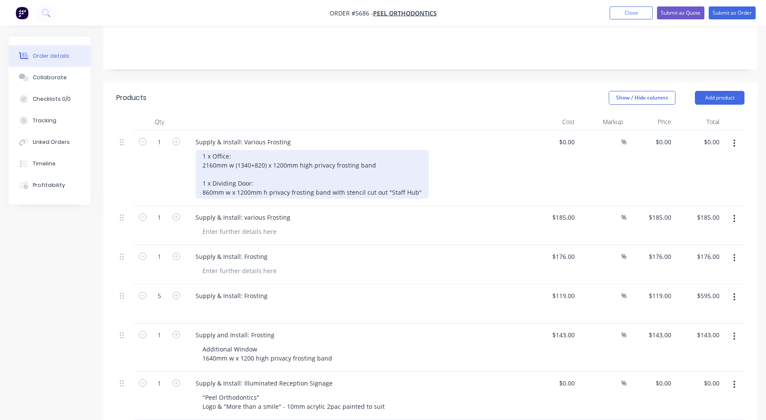
click at [421, 156] on div "1 x Office: 2160mm w (1340+820) x 1200mm high privacy frosting band 1 x Dividin…" at bounding box center [312, 174] width 233 height 49
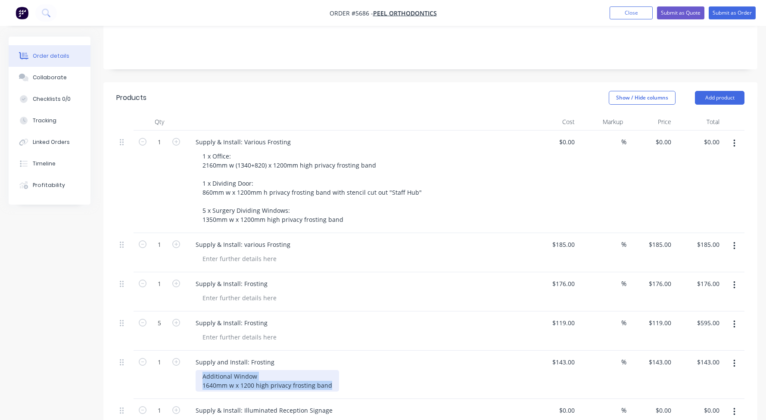
drag, startPoint x: 330, startPoint y: 349, endPoint x: 169, endPoint y: 340, distance: 160.9
click at [169, 351] on div "1 Supply and Install: Frosting Additional Window 1640mm w x 1200 high privacy f…" at bounding box center [430, 375] width 628 height 48
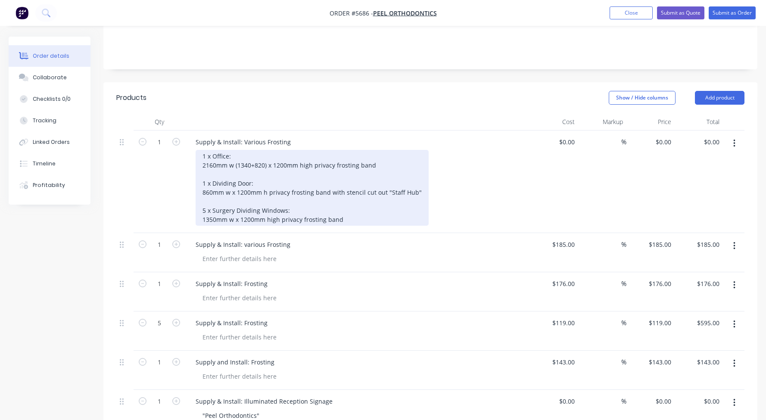
click at [348, 178] on div "1 x Office: 2160mm w (1340+820) x 1200mm high privacy frosting band 1 x Dividin…" at bounding box center [312, 188] width 233 height 76
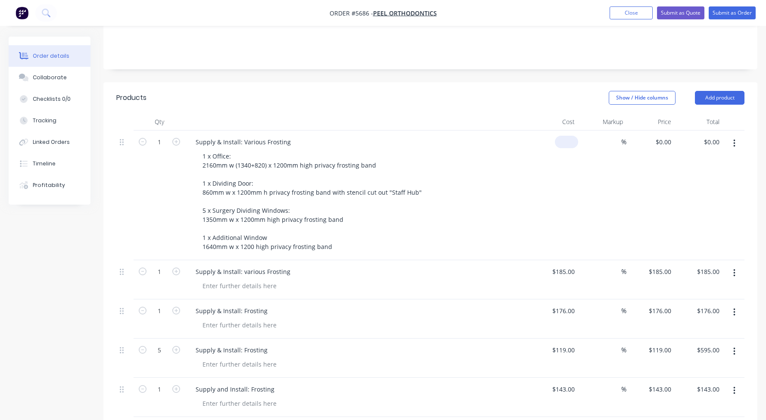
click at [569, 136] on input at bounding box center [568, 142] width 20 height 12
type input "$1,819.00"
click at [489, 150] on div "1 x Office: 2160mm w (1340+820) x 1200mm high privacy frosting band 1 x Dividin…" at bounding box center [361, 201] width 331 height 103
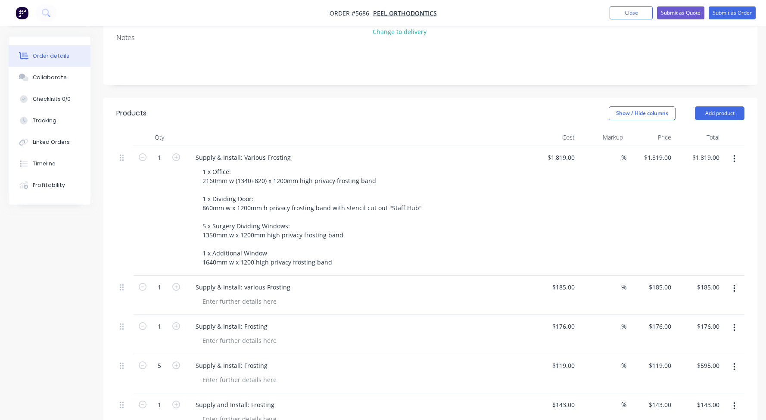
scroll to position [177, 0]
click at [735, 283] on button "button" at bounding box center [734, 291] width 20 height 16
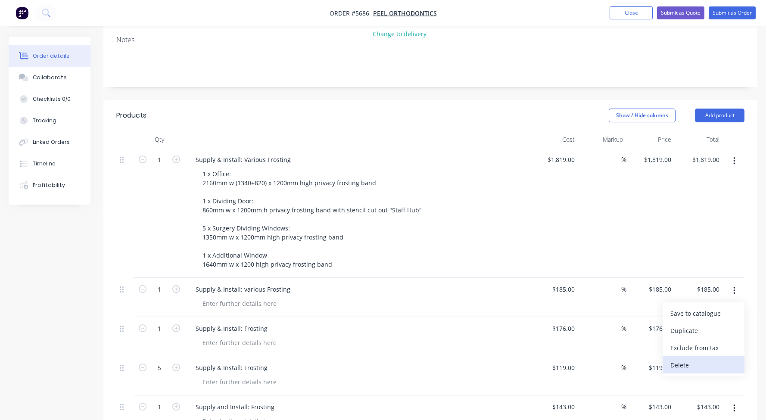
click at [692, 359] on div "Delete" at bounding box center [703, 365] width 66 height 12
click at [735, 283] on button "button" at bounding box center [734, 291] width 20 height 16
click at [679, 359] on div "Delete" at bounding box center [703, 365] width 66 height 12
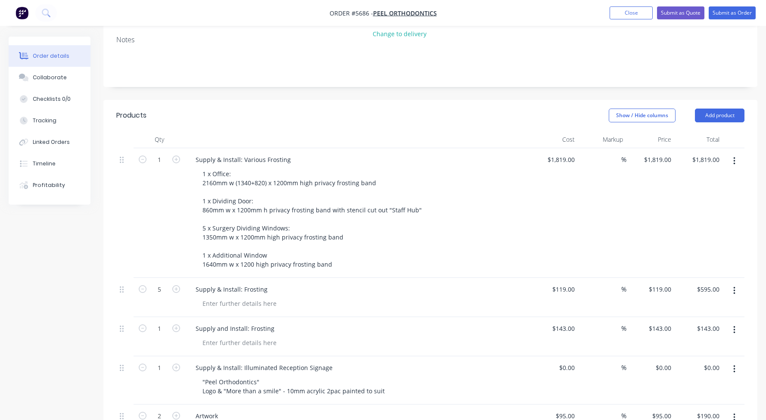
click at [736, 283] on button "button" at bounding box center [734, 291] width 20 height 16
click at [678, 359] on div "Delete" at bounding box center [703, 365] width 66 height 12
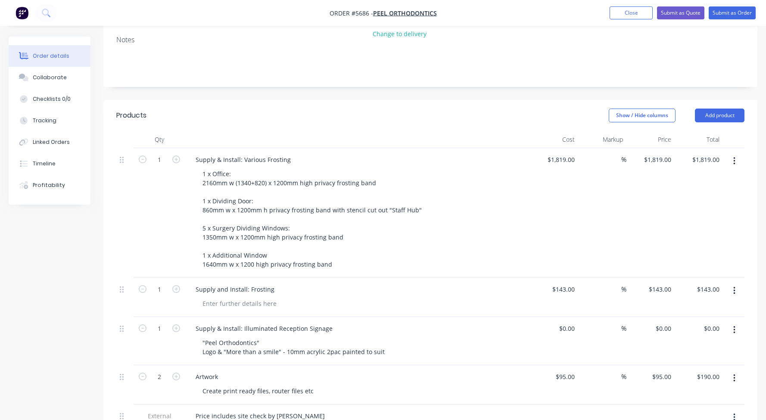
click at [735, 283] on button "button" at bounding box center [734, 291] width 20 height 16
click at [679, 359] on div "Delete" at bounding box center [703, 365] width 66 height 12
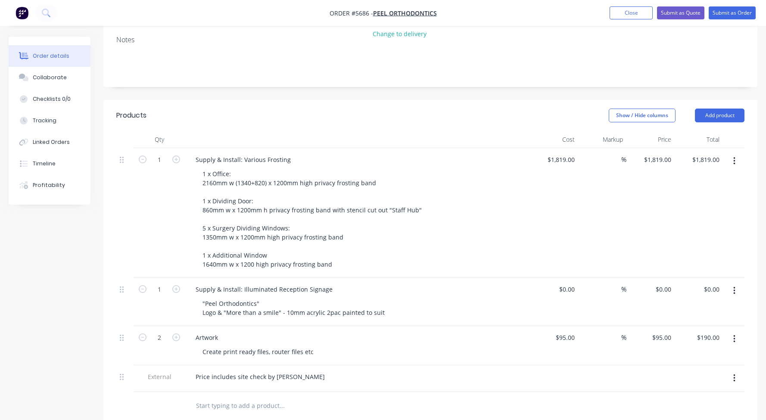
click at [733, 287] on icon "button" at bounding box center [734, 291] width 2 height 8
click at [685, 196] on div "$1,819.00 $1,819.00" at bounding box center [698, 213] width 48 height 130
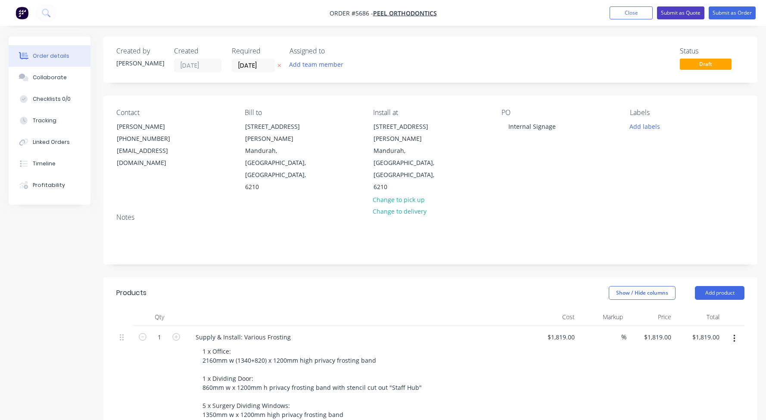
scroll to position [0, 0]
click at [681, 15] on button "Submit as Quote" at bounding box center [680, 12] width 47 height 13
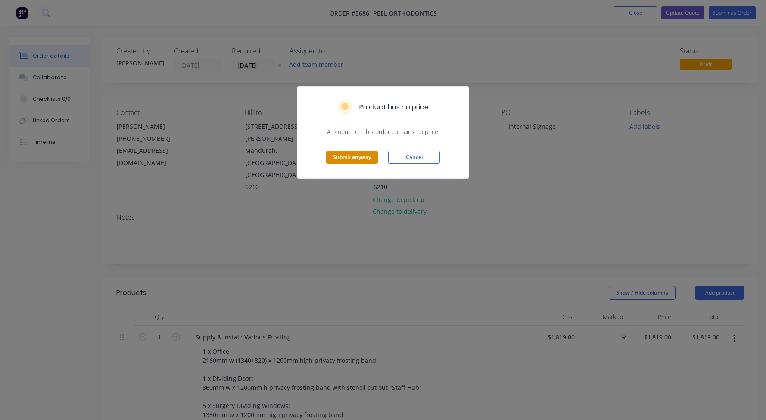
click at [337, 157] on button "Submit anyway" at bounding box center [352, 157] width 52 height 13
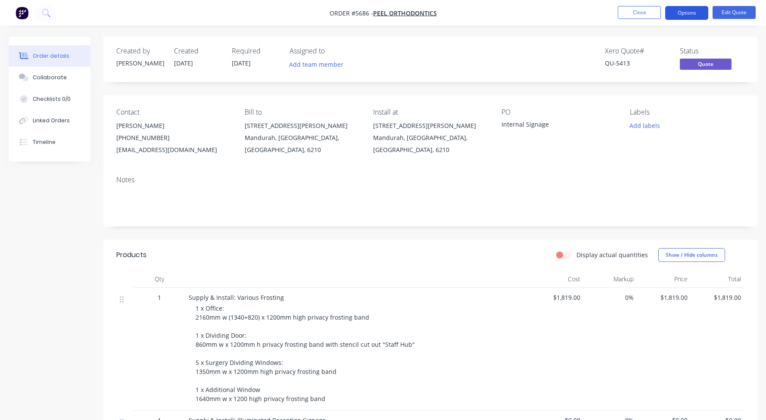
click at [681, 12] on button "Options" at bounding box center [686, 13] width 43 height 14
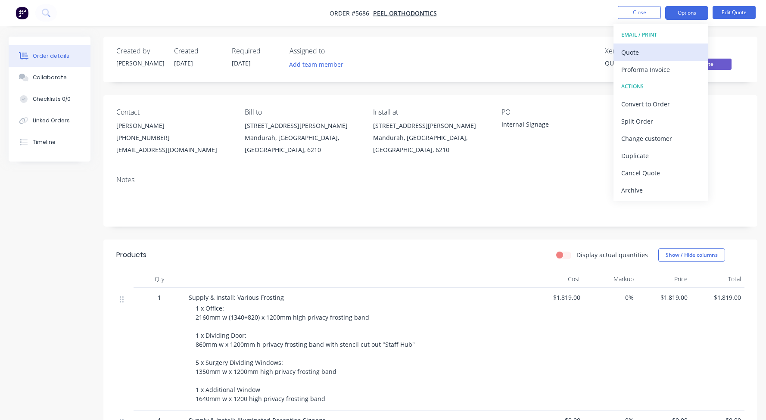
click at [629, 51] on div "Quote" at bounding box center [660, 52] width 79 height 12
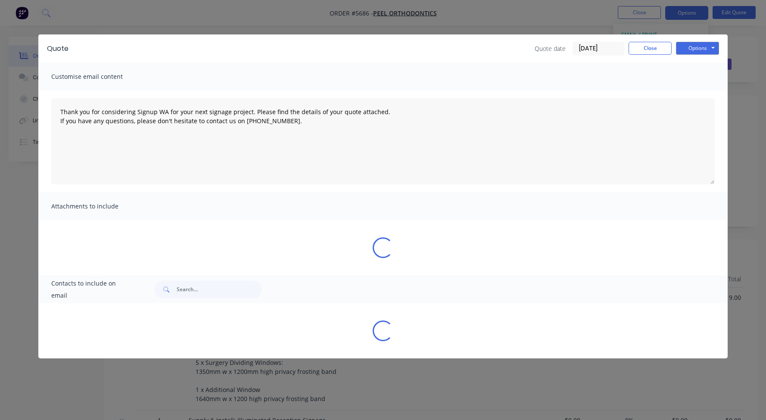
type textarea "Thank you for considering Signup WA for your next signage project. Please find …"
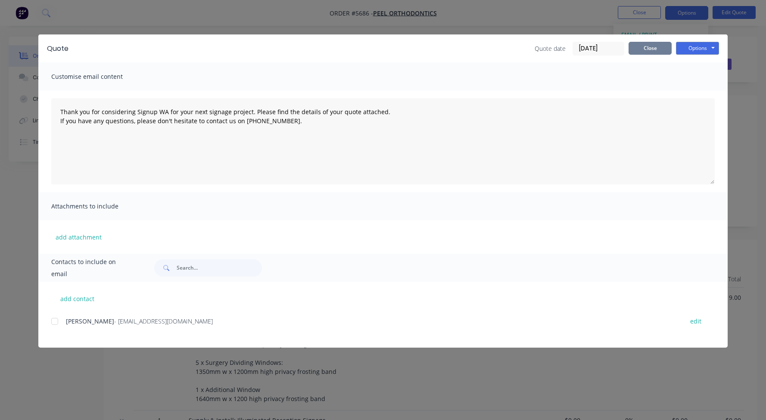
click at [649, 51] on button "Close" at bounding box center [649, 48] width 43 height 13
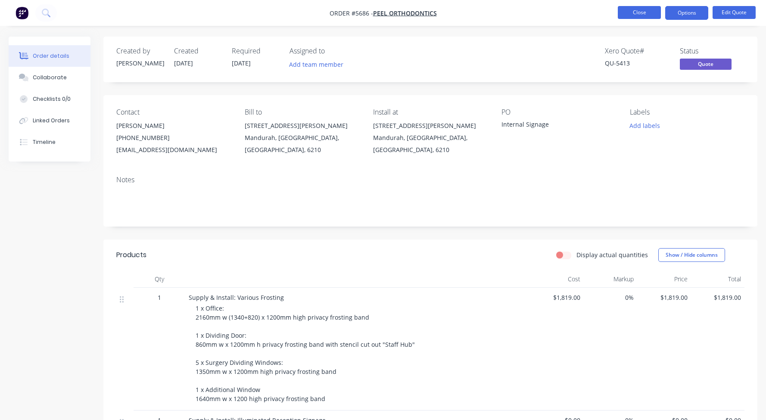
click at [637, 11] on button "Close" at bounding box center [639, 12] width 43 height 13
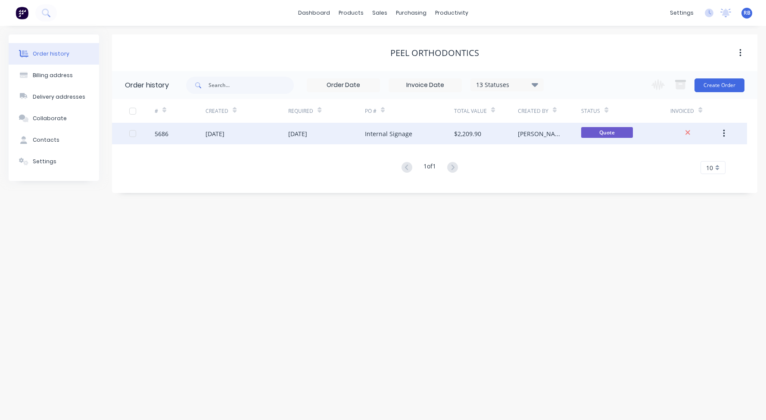
click at [366, 141] on div "Internal Signage" at bounding box center [409, 134] width 89 height 22
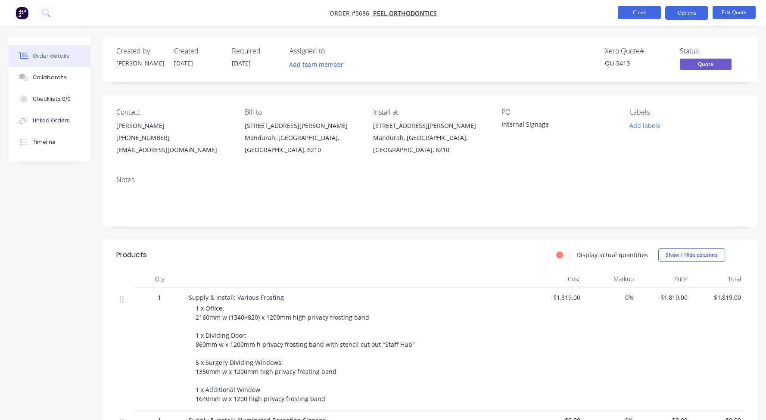
click at [645, 13] on button "Close" at bounding box center [639, 12] width 43 height 13
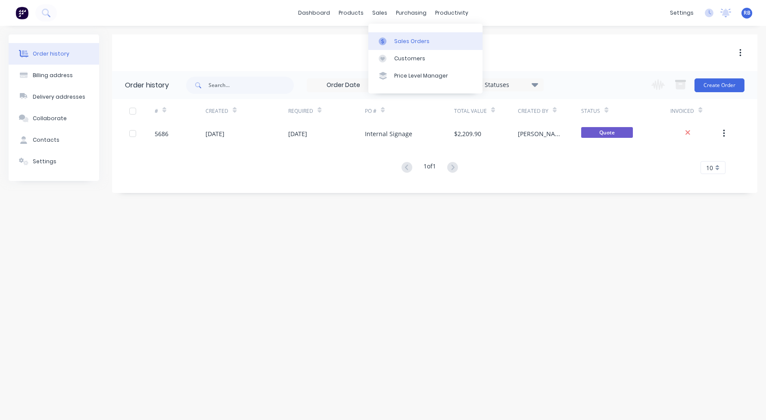
click at [407, 38] on div "Sales Orders" at bounding box center [411, 41] width 35 height 8
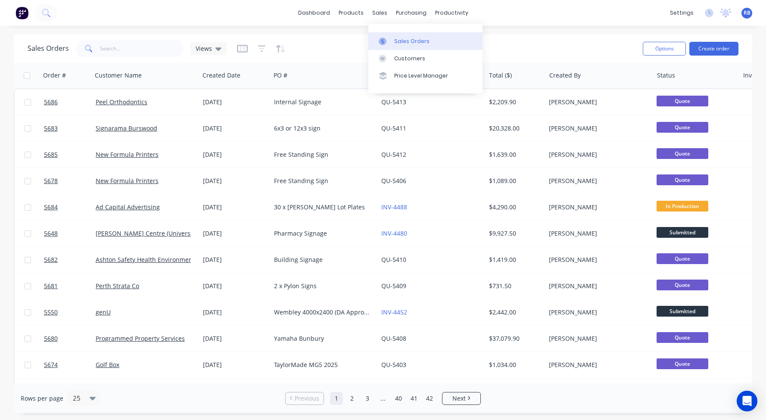
click at [403, 45] on div "Sales Orders" at bounding box center [411, 41] width 35 height 8
click at [120, 52] on input "text" at bounding box center [142, 48] width 84 height 17
type input "zambrero"
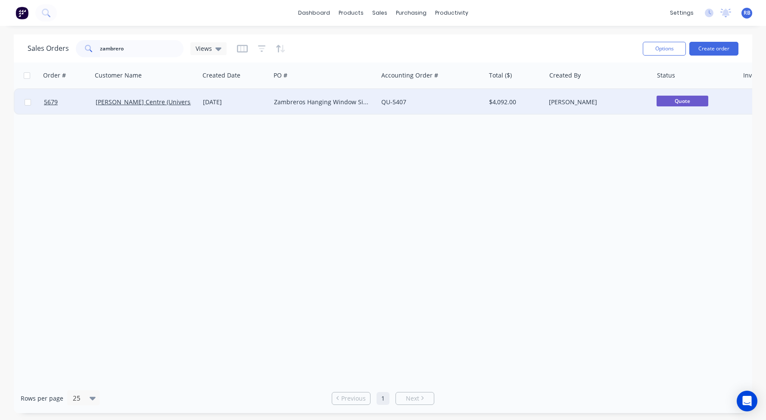
click at [426, 105] on div "QU-5407" at bounding box center [429, 102] width 96 height 9
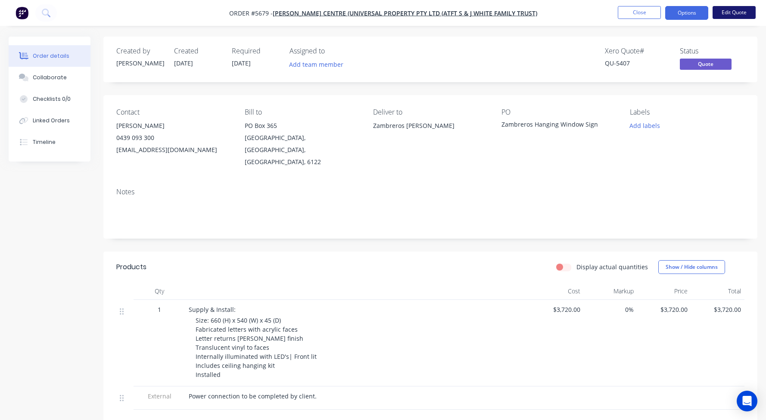
click at [729, 15] on button "Edit Quote" at bounding box center [733, 12] width 43 height 13
click at [727, 9] on button "Edit Quote" at bounding box center [733, 12] width 43 height 13
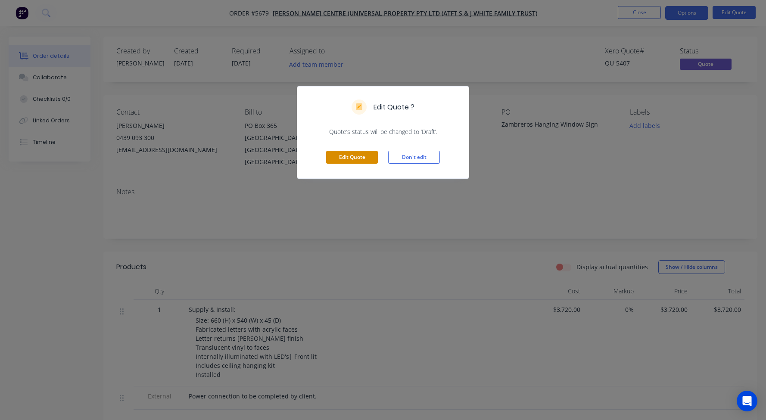
click at [343, 158] on button "Edit Quote" at bounding box center [352, 157] width 52 height 13
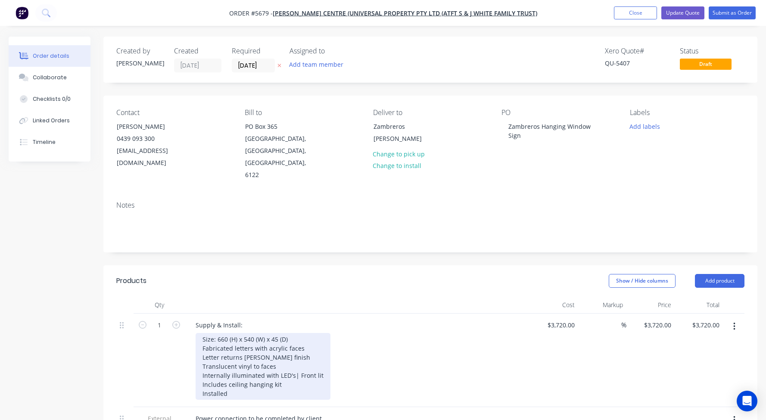
click at [281, 333] on div "Size: 660 (H) x 540 (W) x 45 (D) Fabricated letters with acrylic faces Letter r…" at bounding box center [263, 366] width 135 height 67
drag, startPoint x: 294, startPoint y: 325, endPoint x: 199, endPoint y: 320, distance: 94.9
click at [199, 333] on div "Size: 660 (H) x 540 (W) x 45 (D) Fabricated letters with acrylic faces Letter r…" at bounding box center [263, 366] width 135 height 67
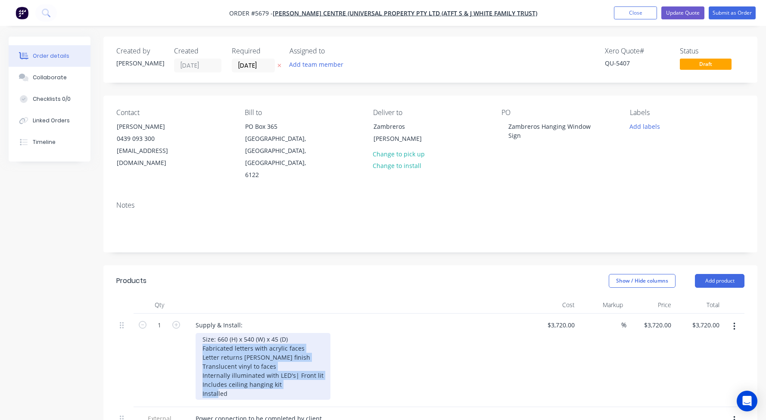
drag, startPoint x: 290, startPoint y: 364, endPoint x: 191, endPoint y: 324, distance: 107.1
click at [191, 324] on div "Supply & Install: Size: 660 (H) x 540 (W) x 45 (D) Fabricated letters with acry…" at bounding box center [357, 359] width 344 height 93
paste div
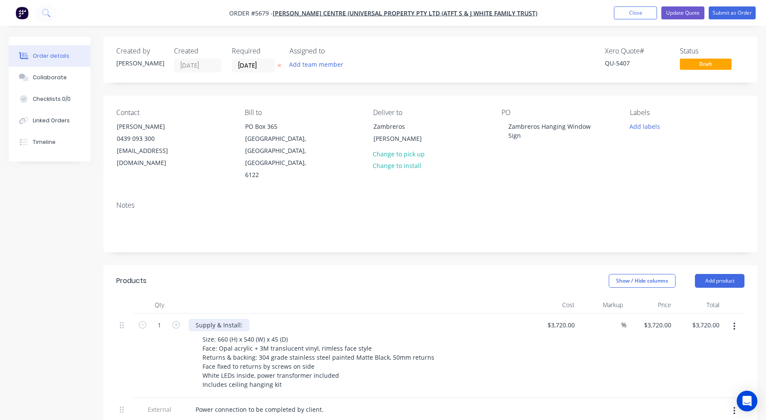
click at [244, 319] on div "Supply & Install:" at bounding box center [219, 325] width 61 height 12
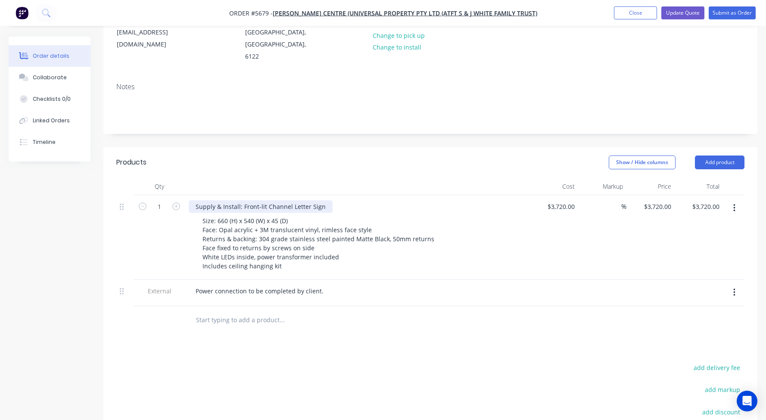
scroll to position [124, 0]
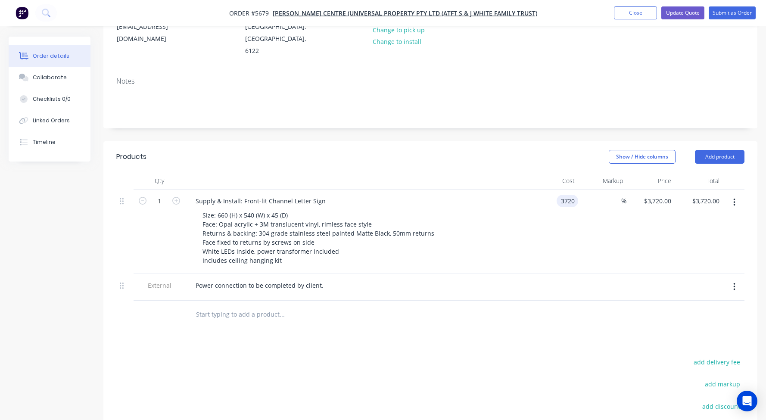
click at [568, 195] on input "3720" at bounding box center [569, 201] width 18 height 12
type input "$3,224.00"
click at [493, 212] on div "Size: 660 (H) x 540 (W) x 45 (D) Face: Opal acrylic + 3M translucent vinyl, rim…" at bounding box center [361, 238] width 331 height 58
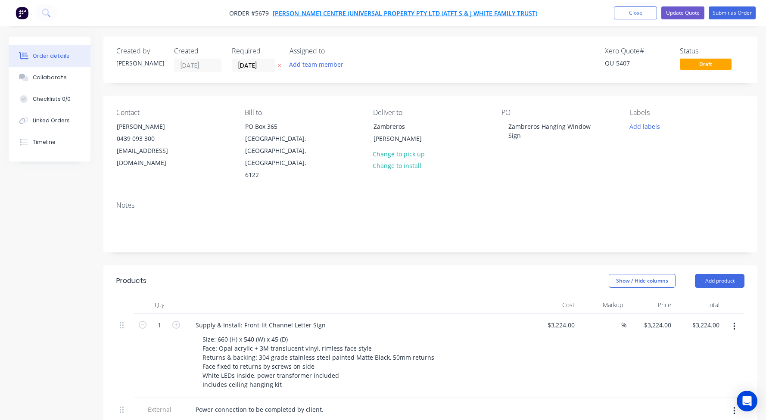
scroll to position [0, 0]
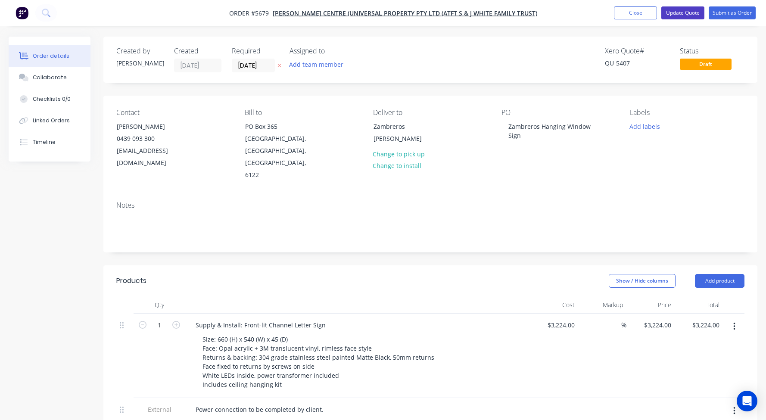
click at [680, 12] on button "Update Quote" at bounding box center [682, 12] width 43 height 13
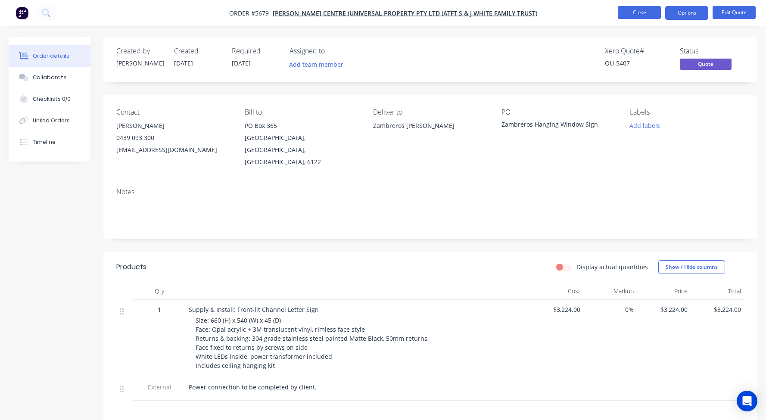
click at [637, 13] on button "Close" at bounding box center [639, 12] width 43 height 13
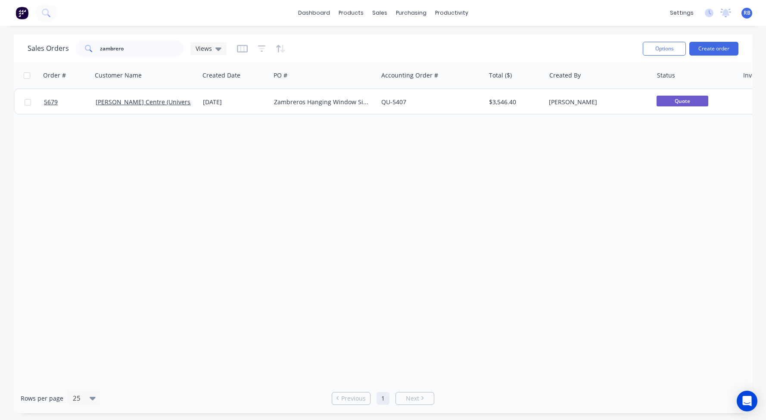
click at [744, 12] on span "RB" at bounding box center [746, 13] width 7 height 8
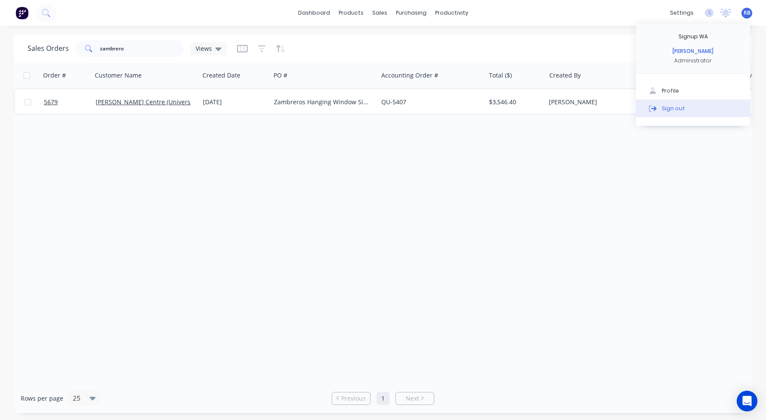
click at [699, 102] on button "Sign out" at bounding box center [693, 107] width 114 height 17
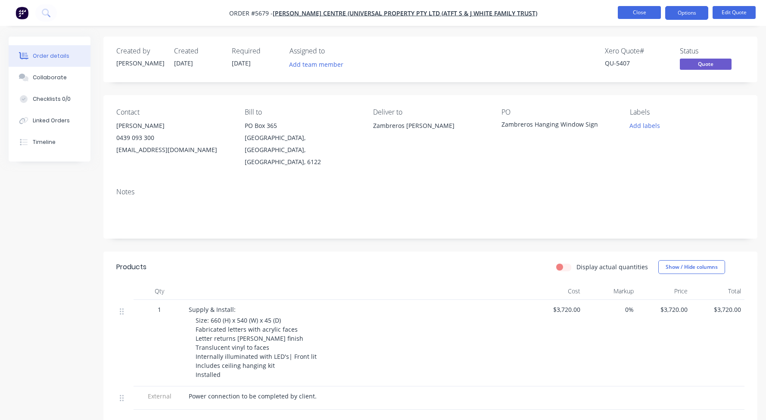
click at [630, 12] on button "Close" at bounding box center [639, 12] width 43 height 13
